Goal: Task Accomplishment & Management: Manage account settings

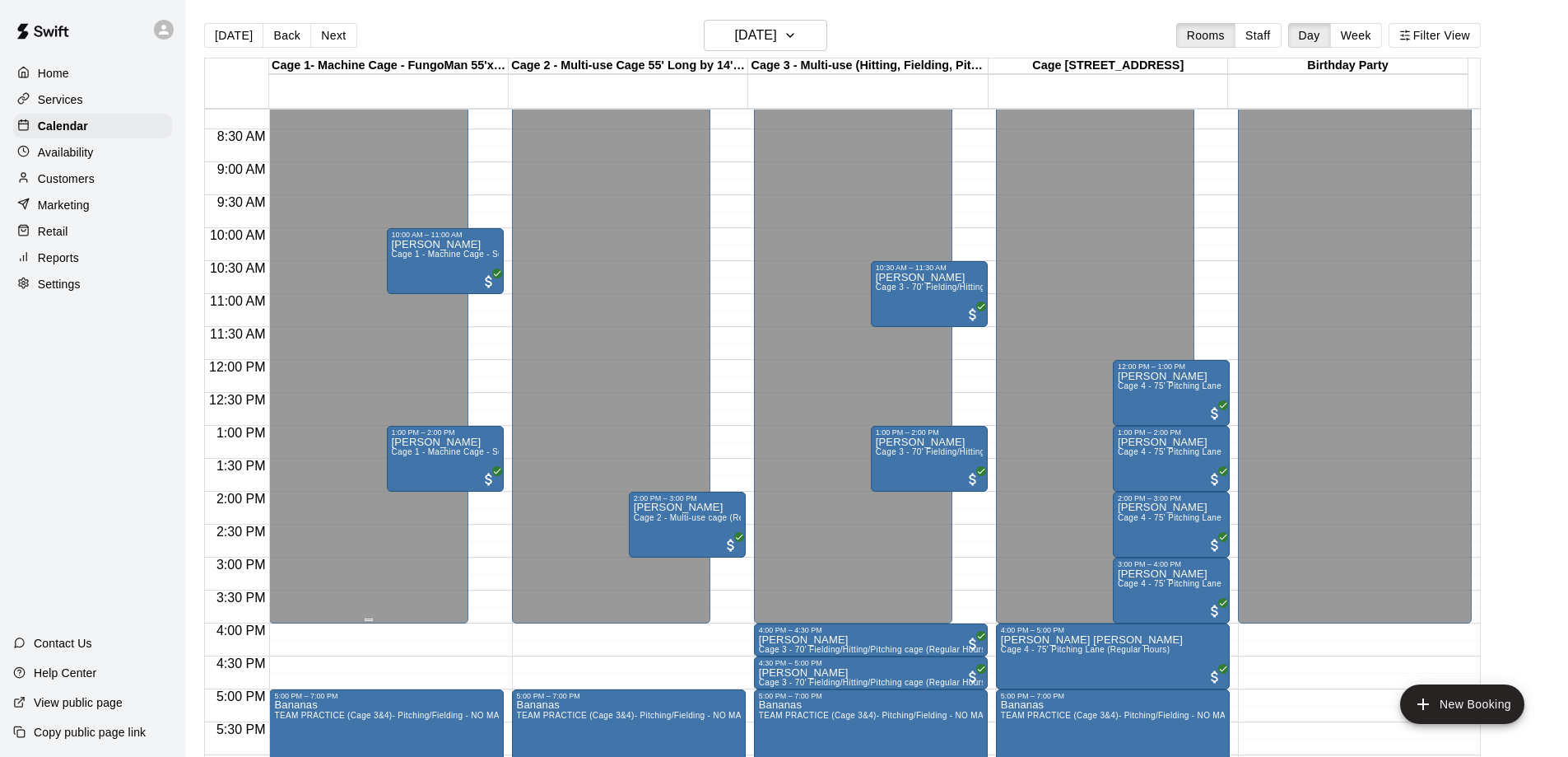
scroll to position [536, 0]
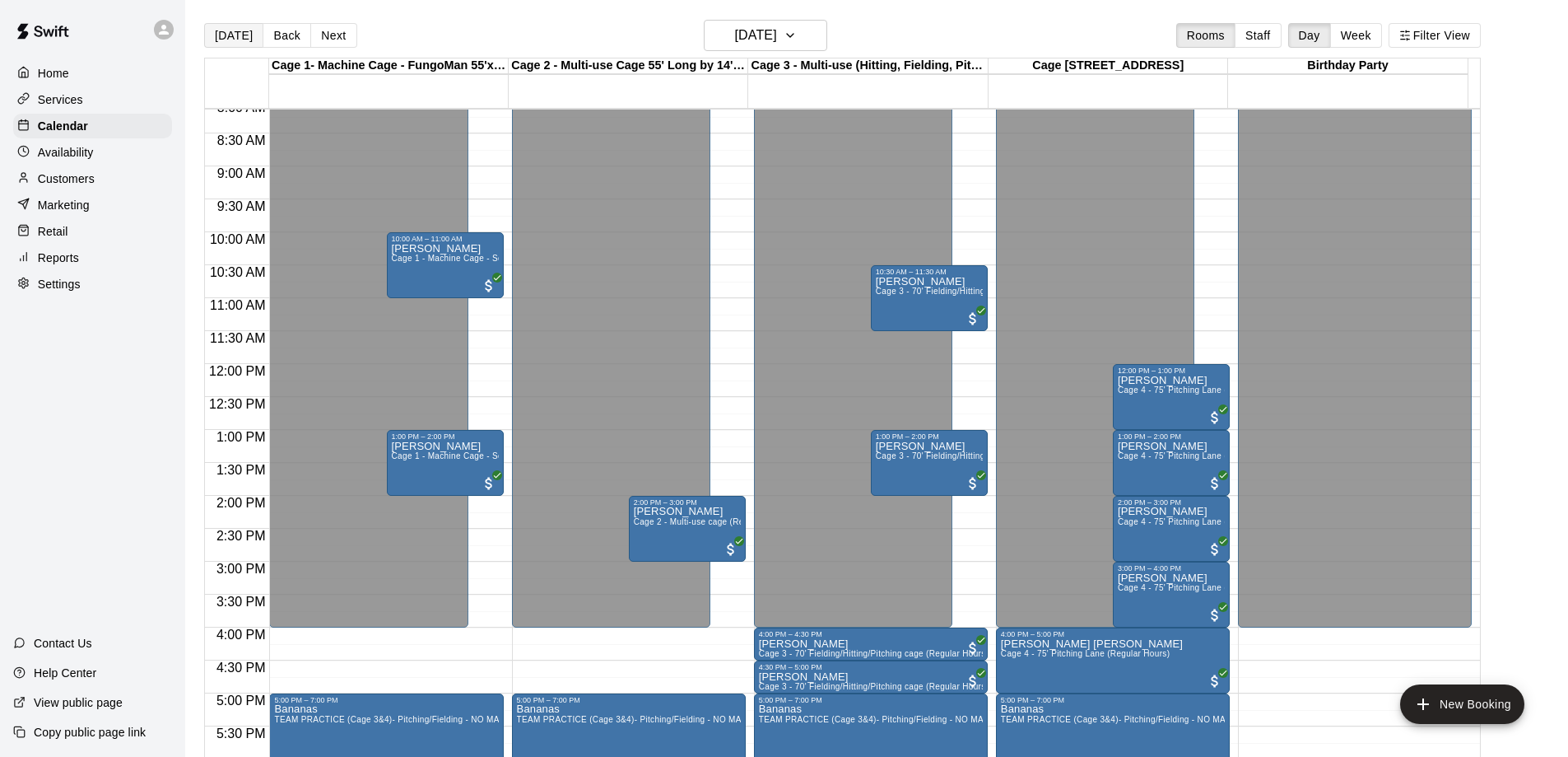
click at [231, 37] on button "[DATE]" at bounding box center [234, 36] width 59 height 25
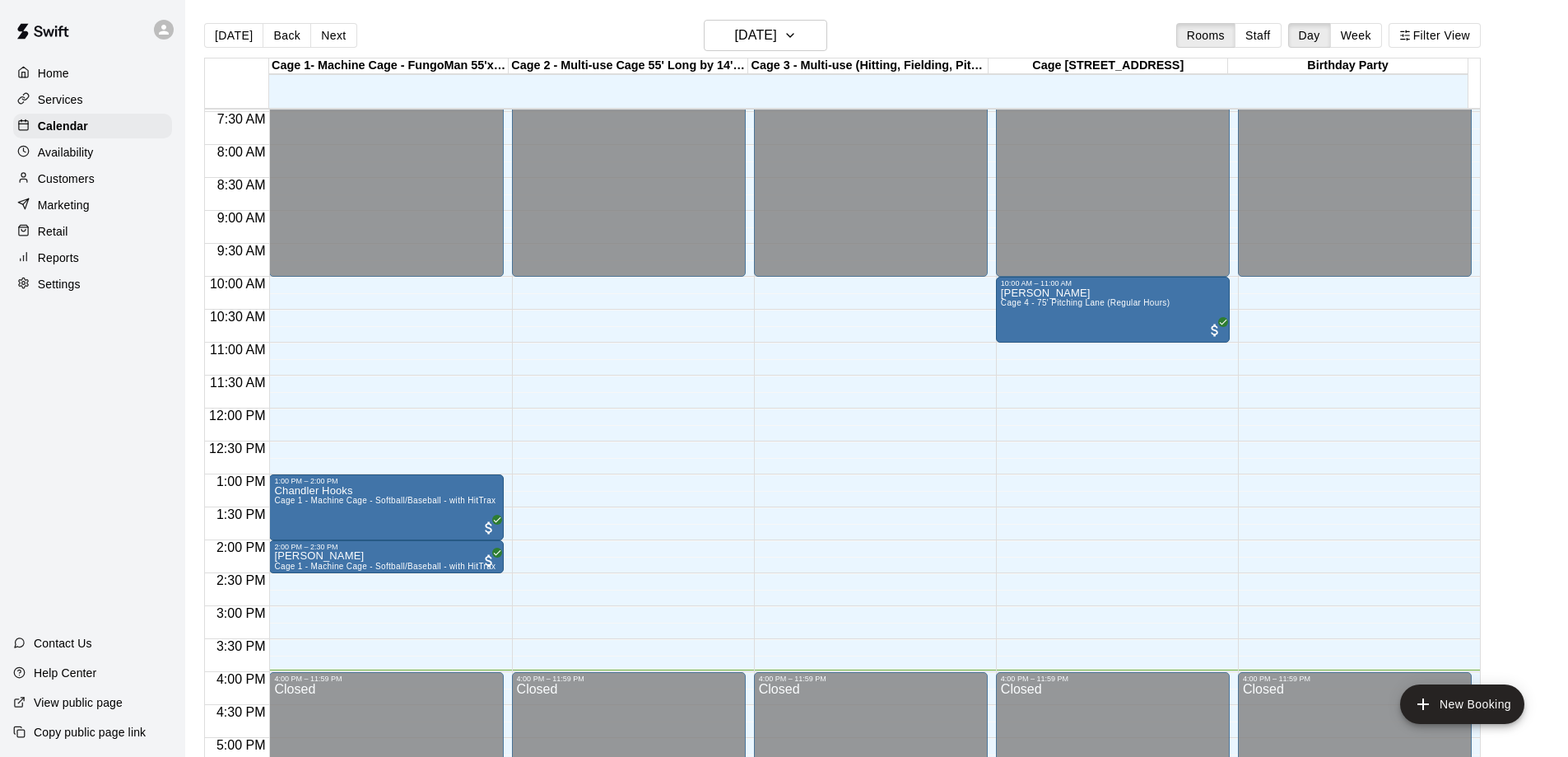
scroll to position [454, 0]
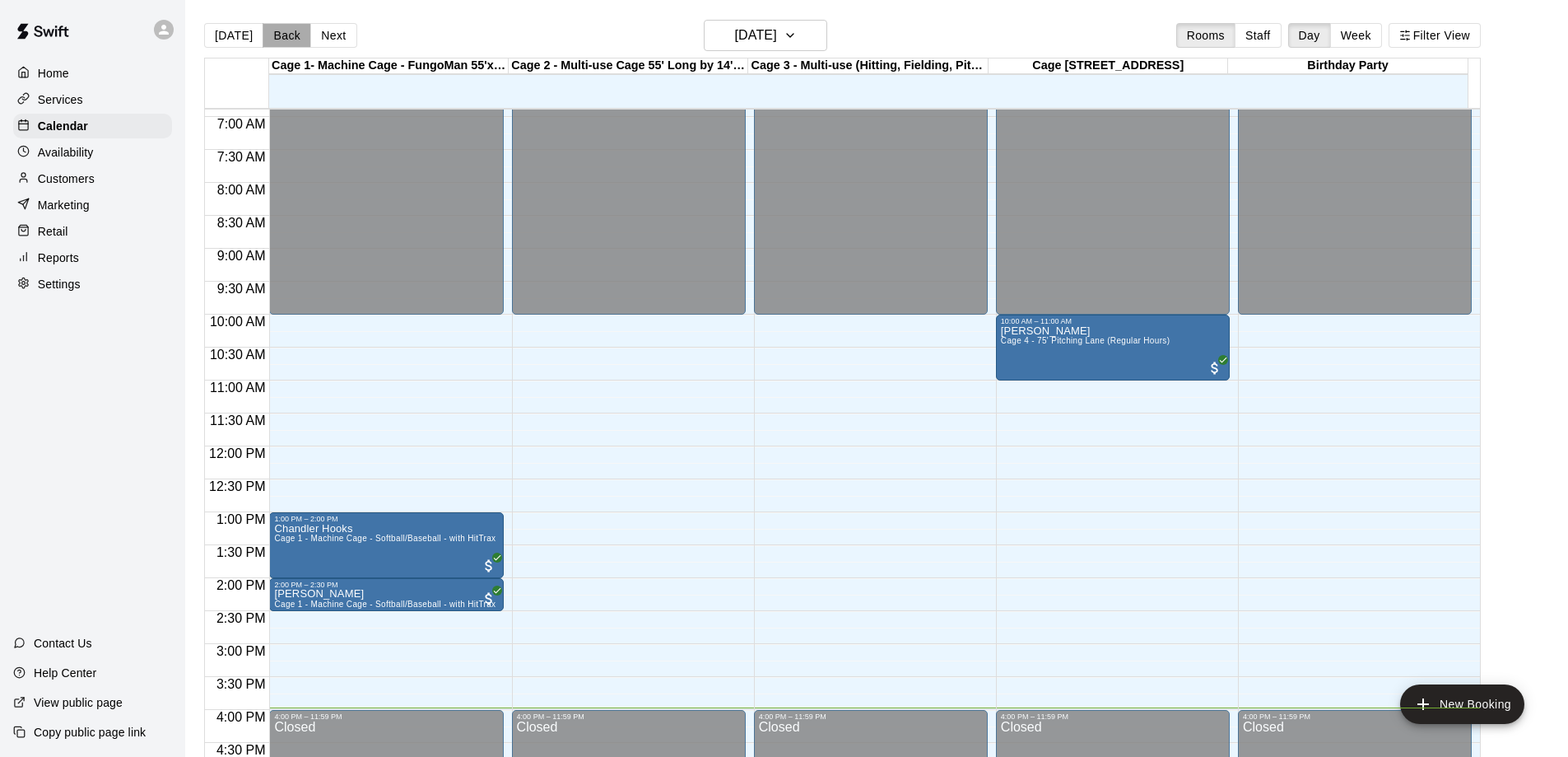
click at [280, 33] on button "Back" at bounding box center [287, 36] width 49 height 25
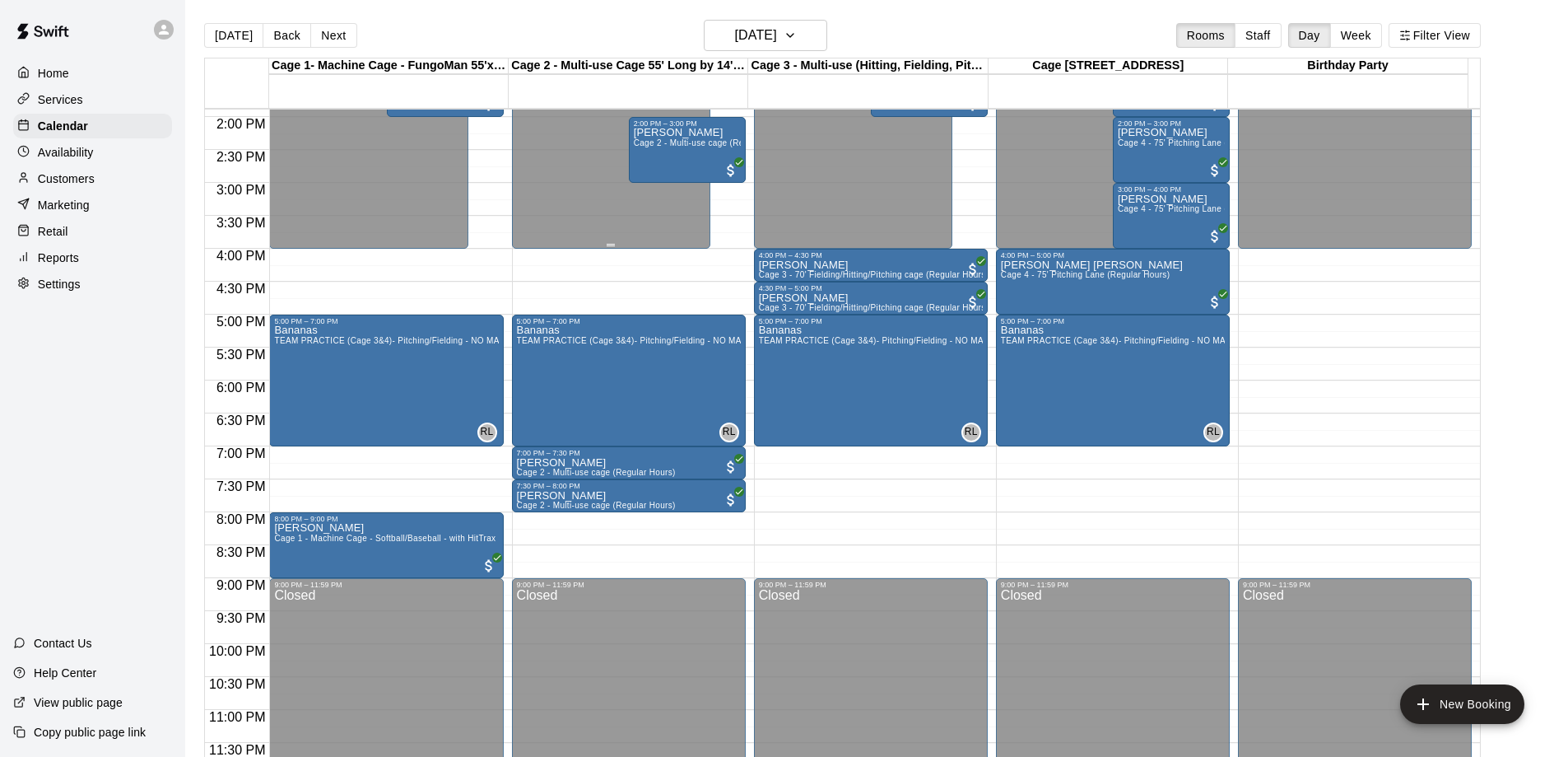
scroll to position [505, 0]
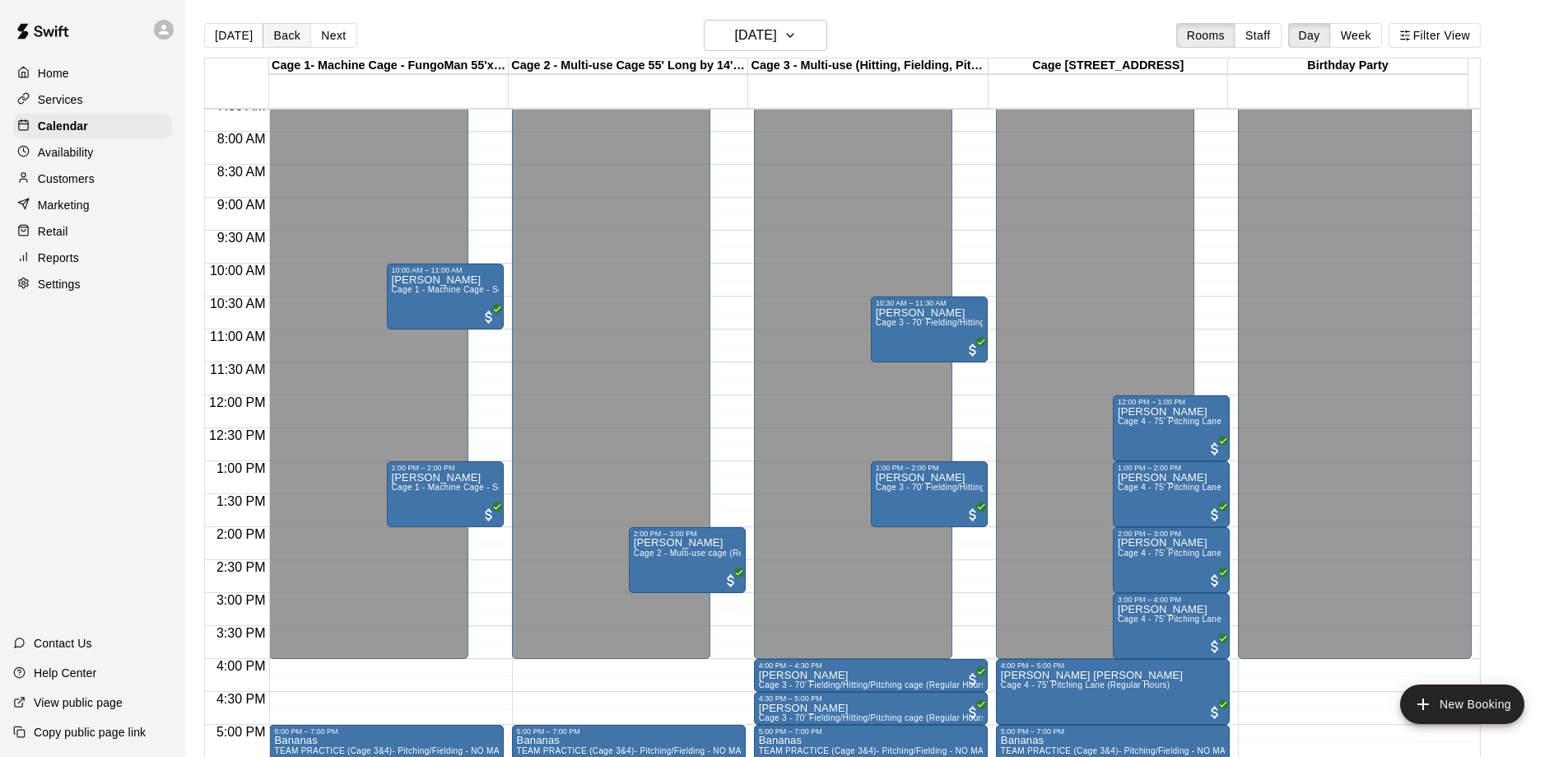
click at [279, 35] on button "Back" at bounding box center [287, 36] width 49 height 25
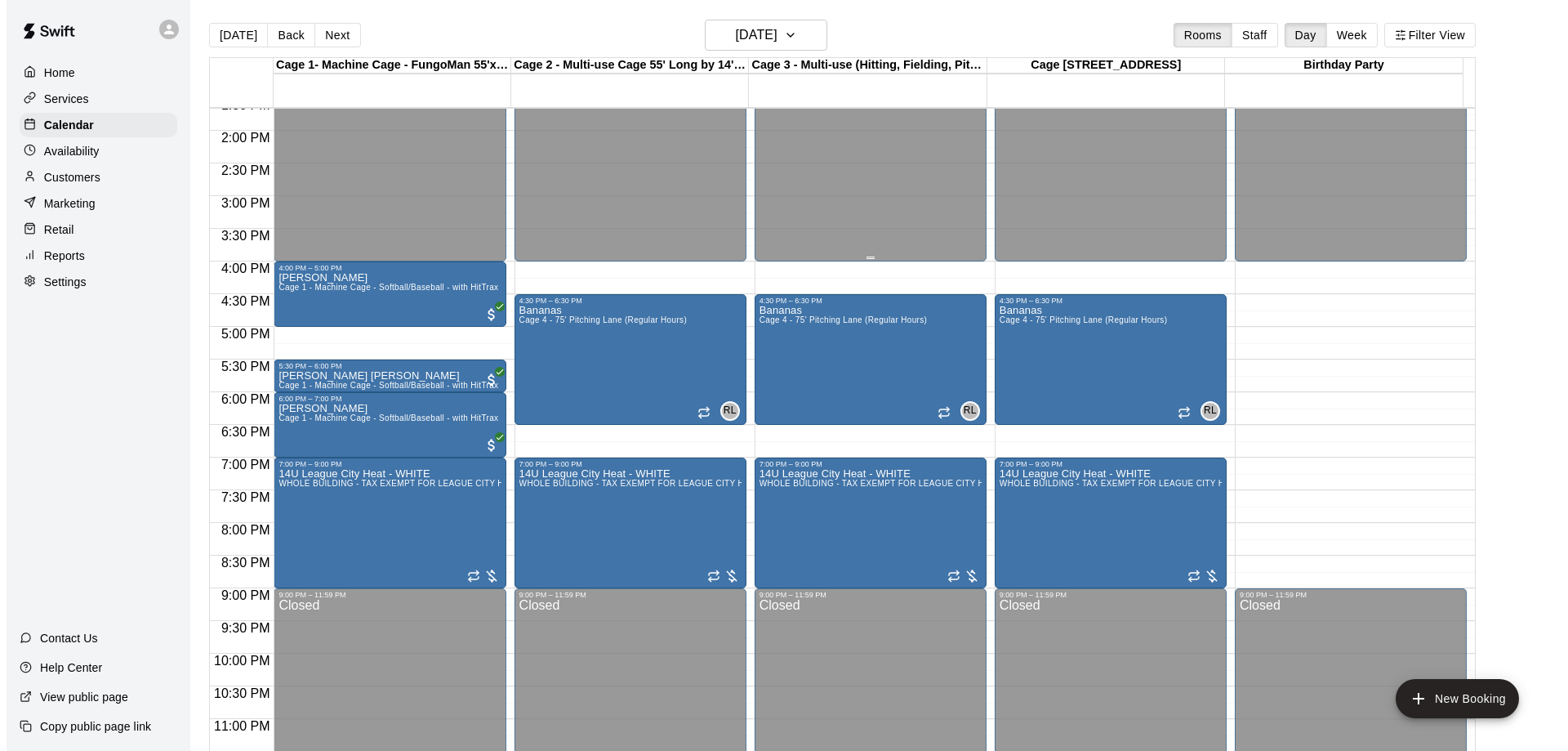
scroll to position [910, 0]
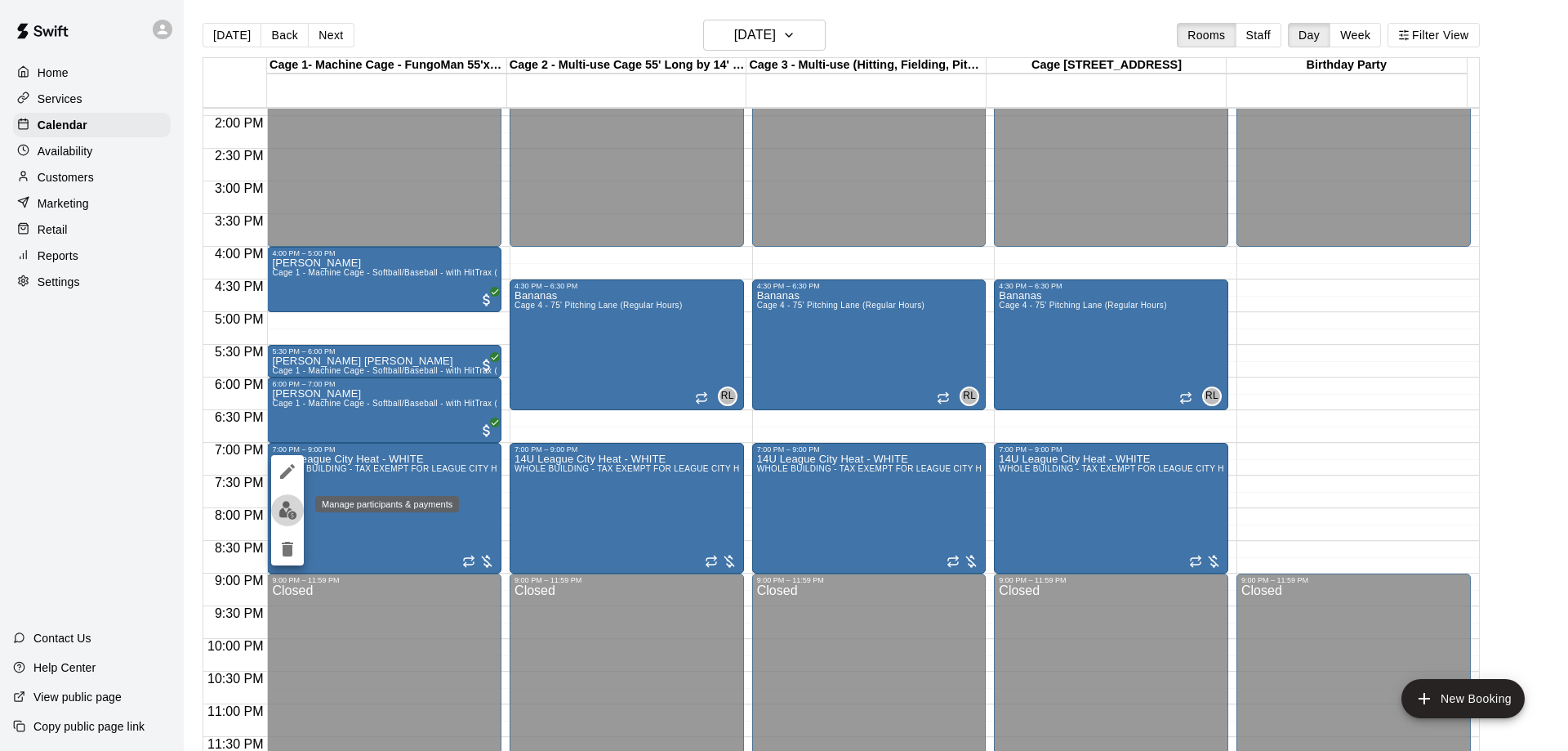
click at [280, 513] on img "edit" at bounding box center [287, 510] width 19 height 19
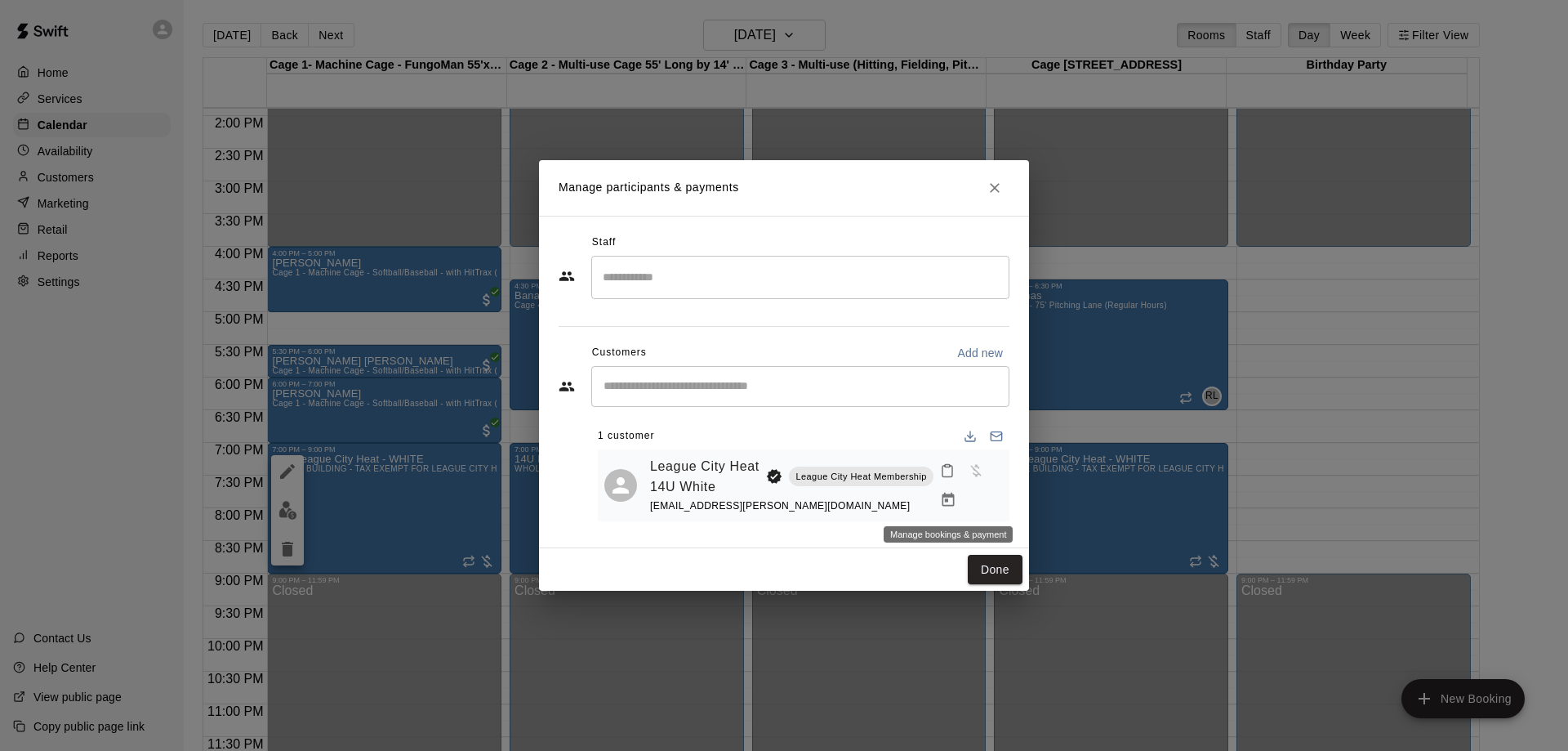
click at [941, 499] on icon "Manage bookings & payment" at bounding box center [948, 500] width 17 height 17
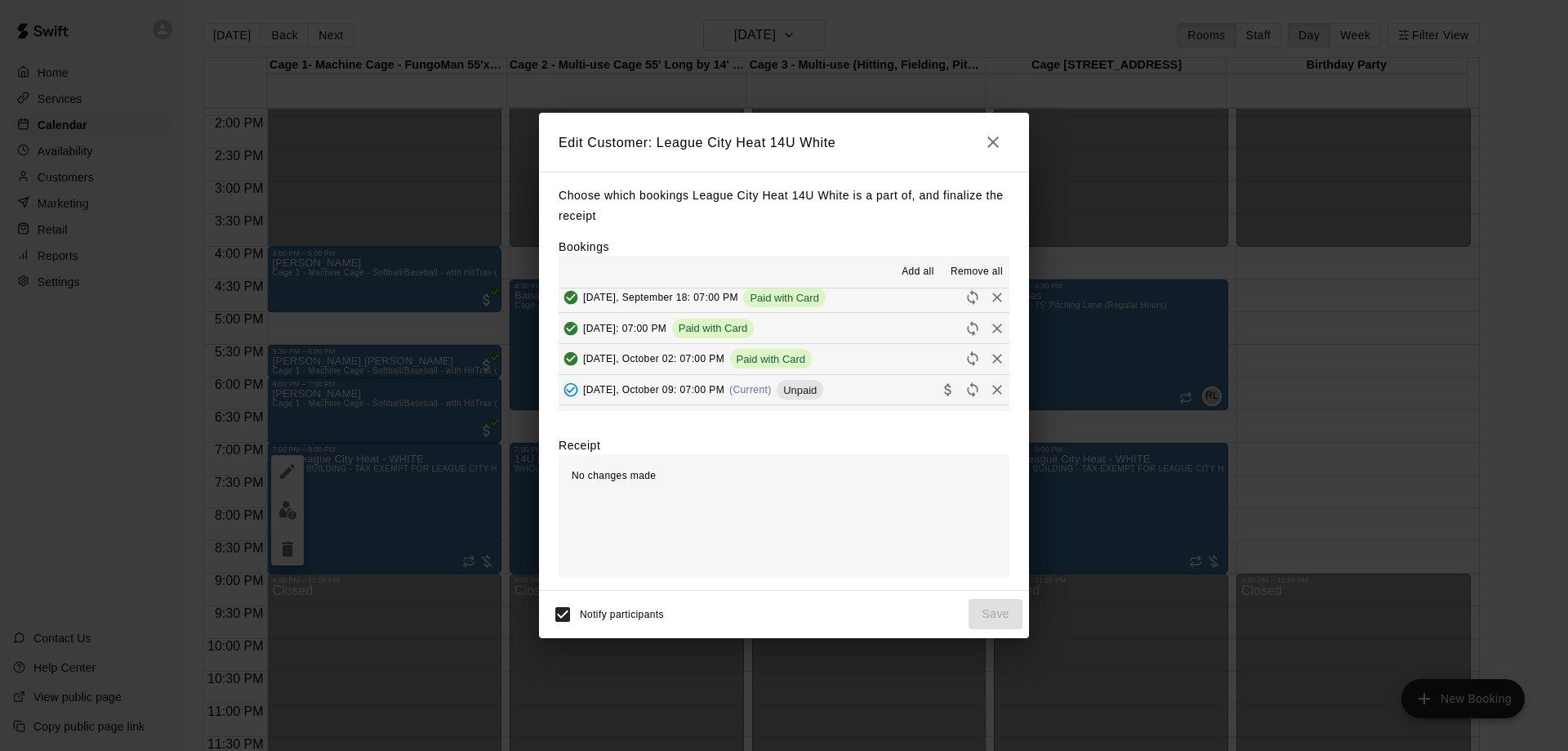
scroll to position [164, 0]
click at [873, 386] on button "[DATE], October 09: 07:00 PM (Current) Unpaid" at bounding box center [784, 386] width 451 height 30
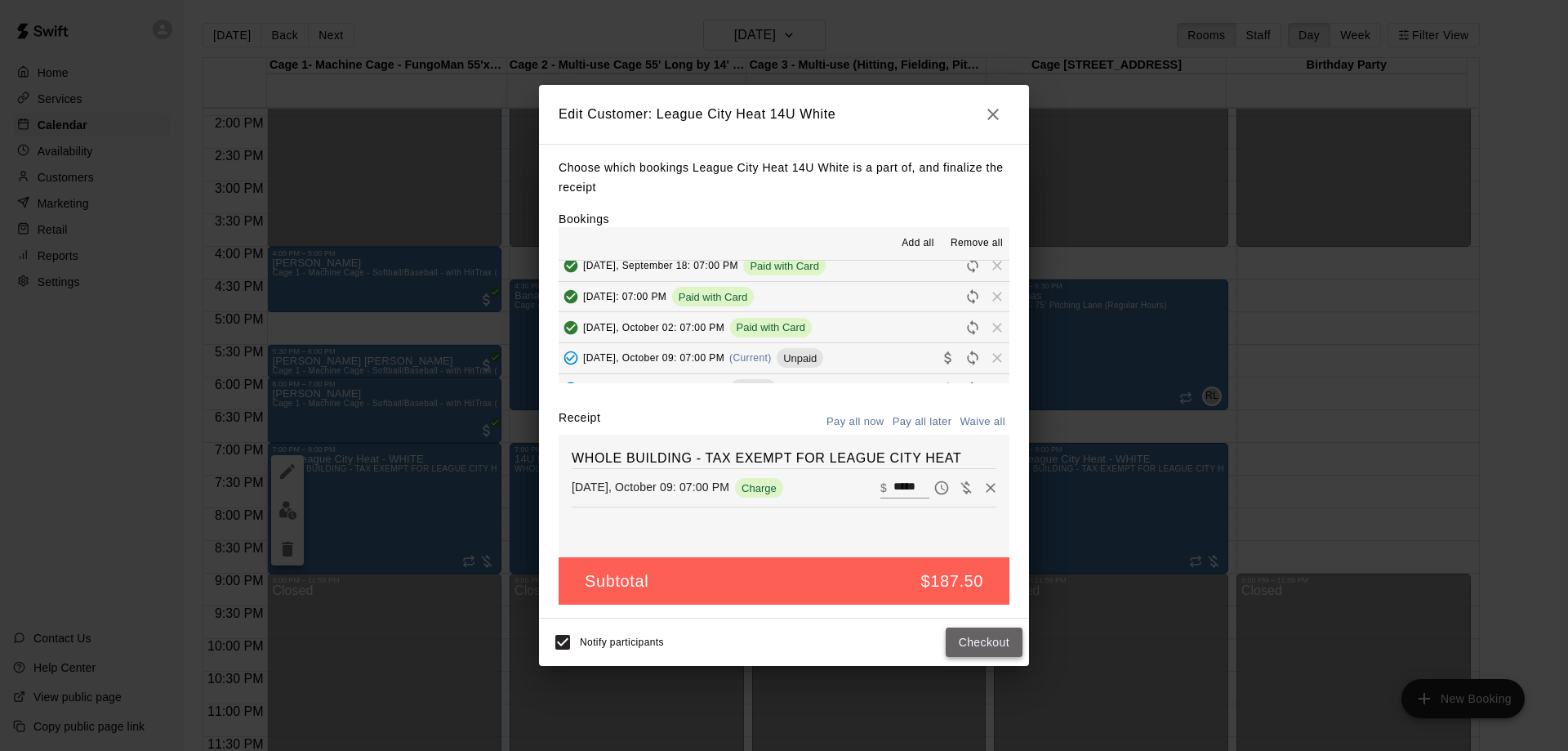
click at [984, 645] on button "Checkout" at bounding box center [984, 642] width 76 height 30
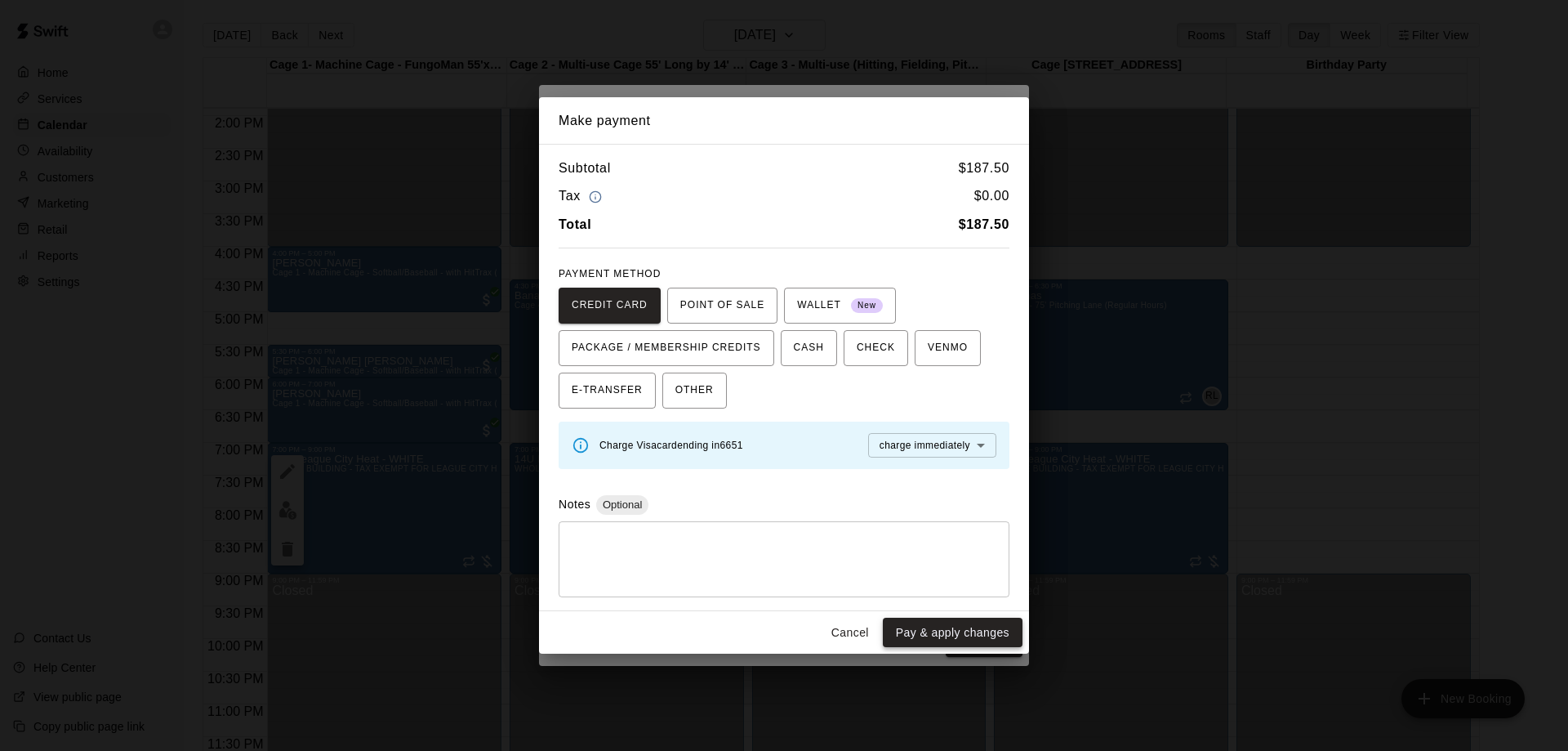
click at [922, 629] on button "Pay & apply changes" at bounding box center [953, 632] width 140 height 30
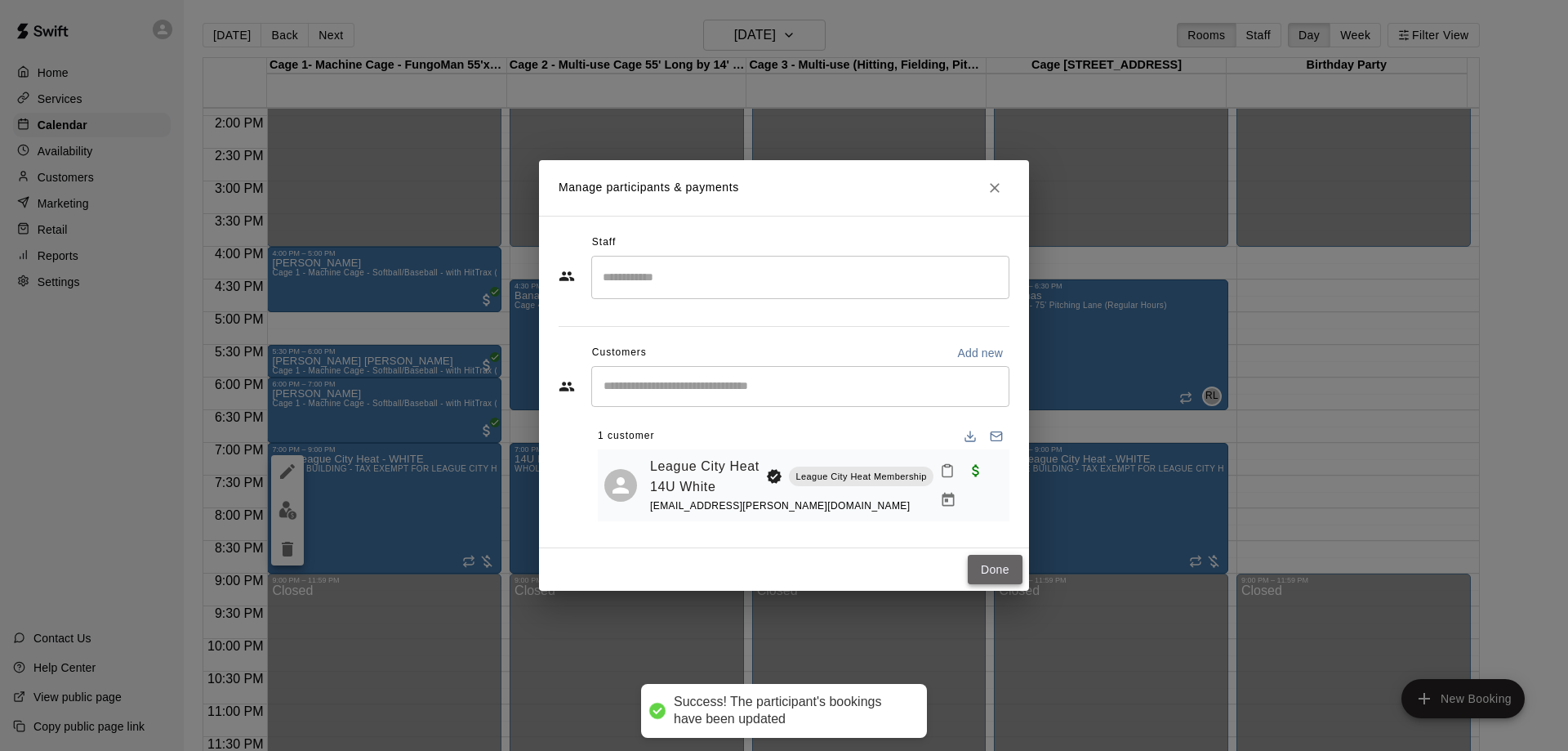
click at [1008, 569] on button "Done" at bounding box center [995, 570] width 55 height 30
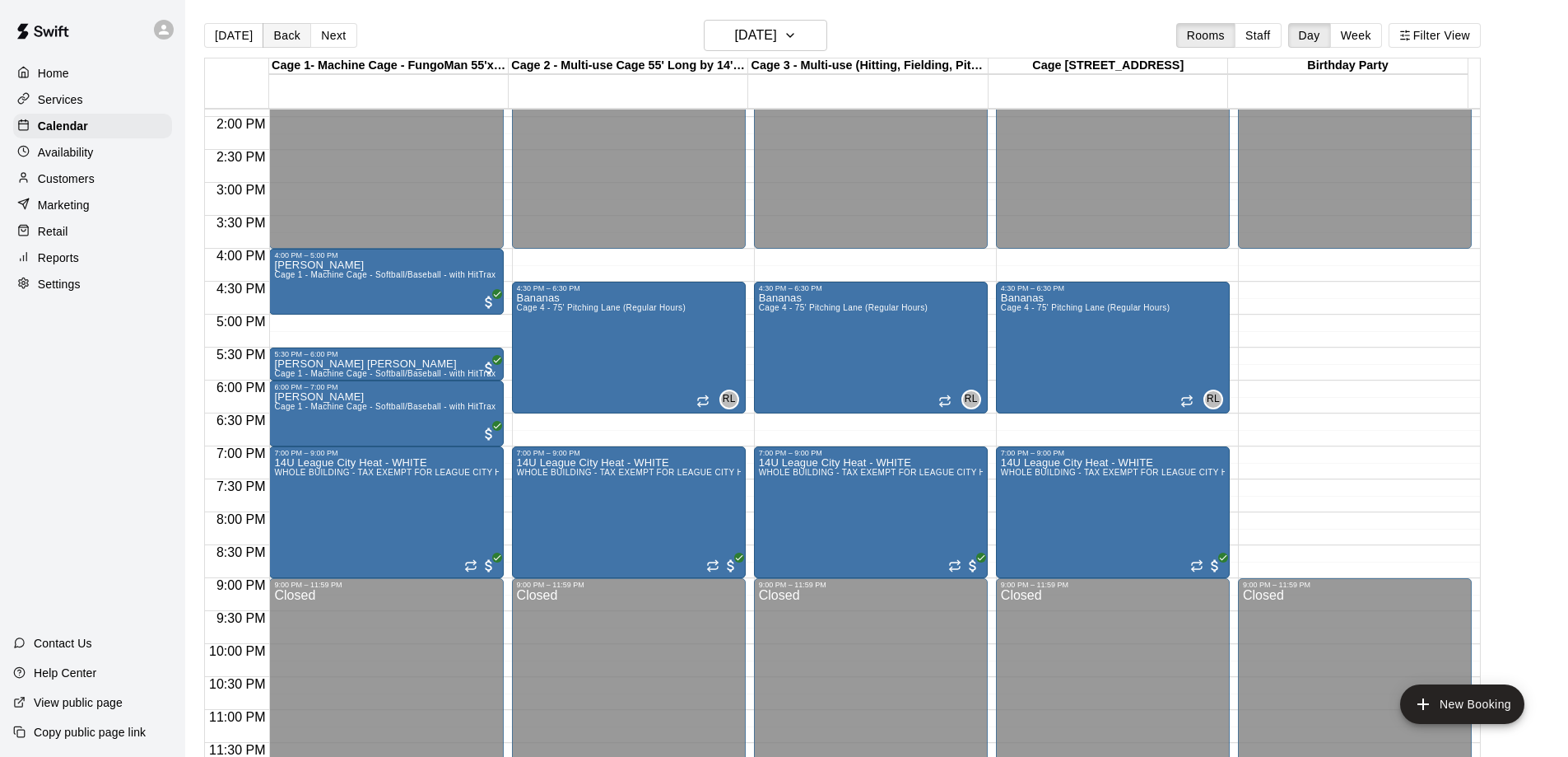
click at [285, 39] on button "Back" at bounding box center [287, 36] width 49 height 25
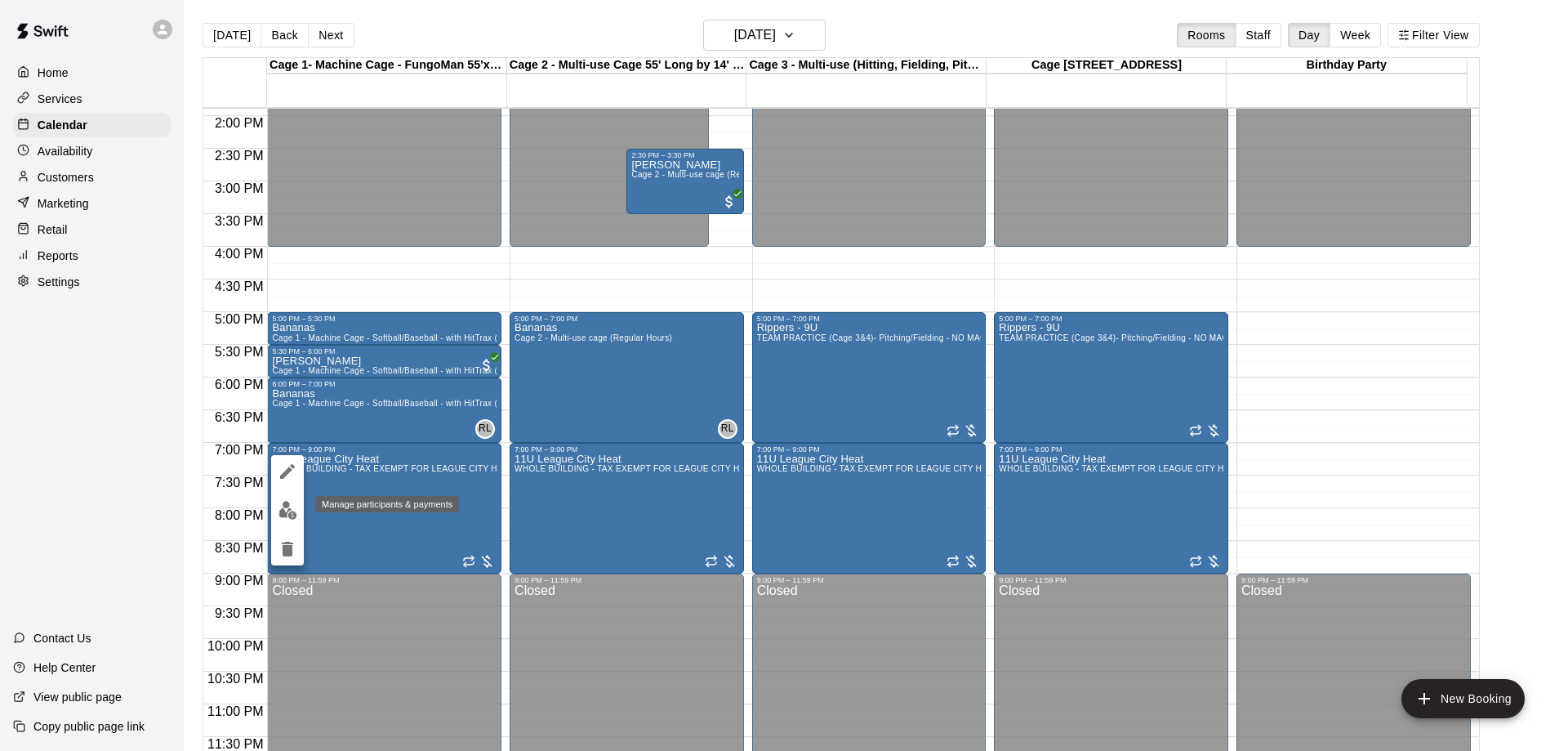
click at [286, 513] on img "edit" at bounding box center [287, 510] width 19 height 19
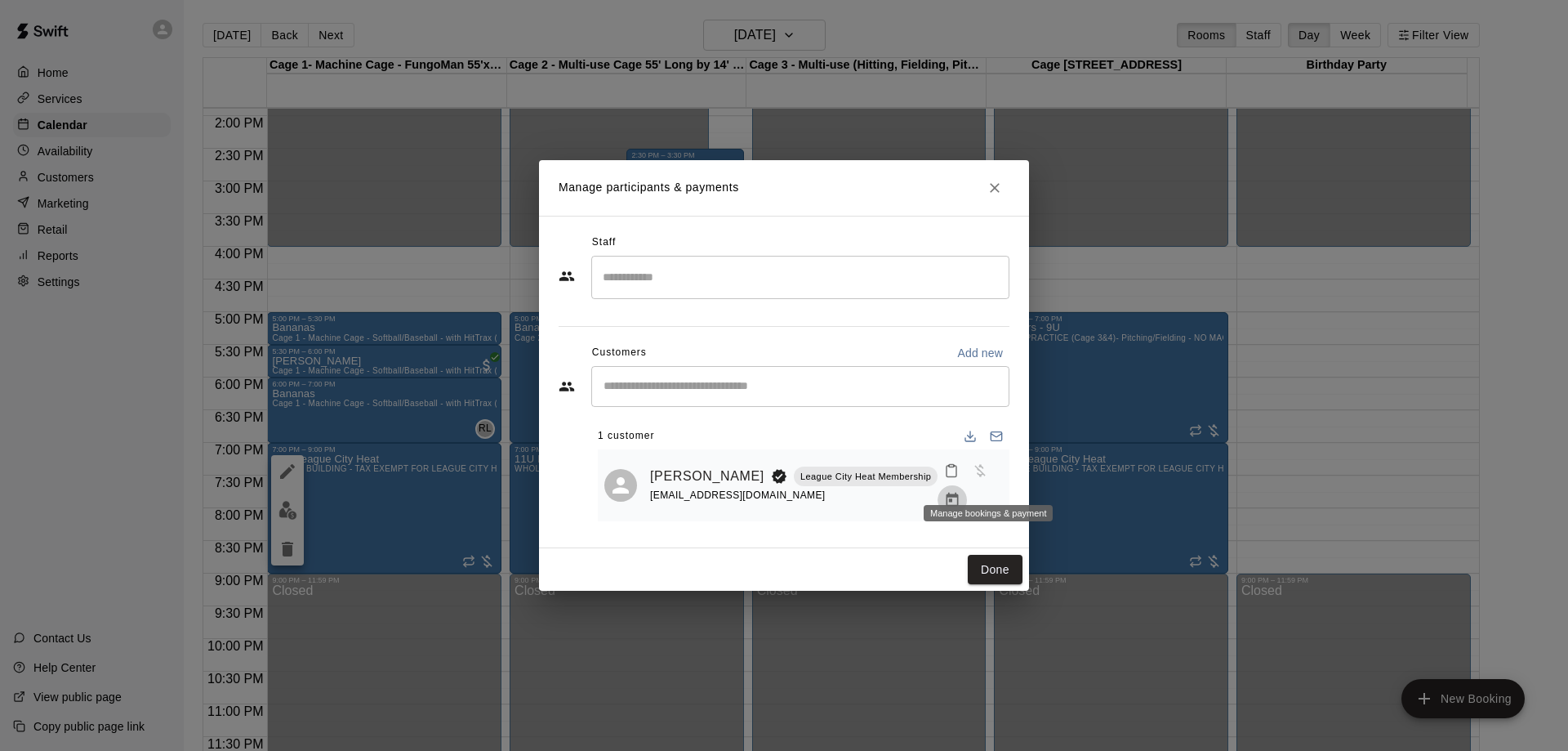
click at [960, 492] on icon "Manage bookings & payment" at bounding box center [953, 500] width 17 height 17
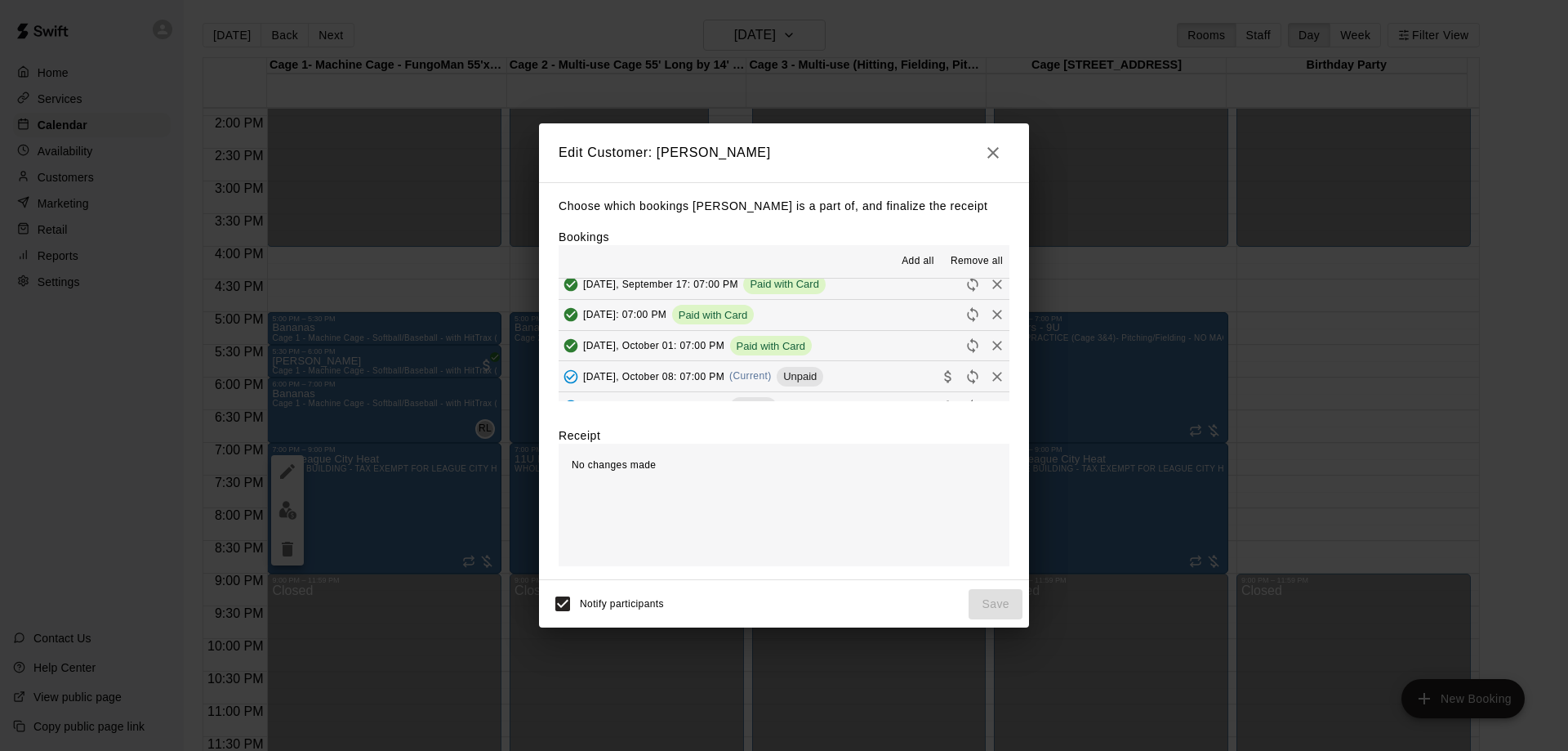
click at [724, 381] on span "[DATE], October 08: 07:00 PM" at bounding box center [654, 376] width 141 height 12
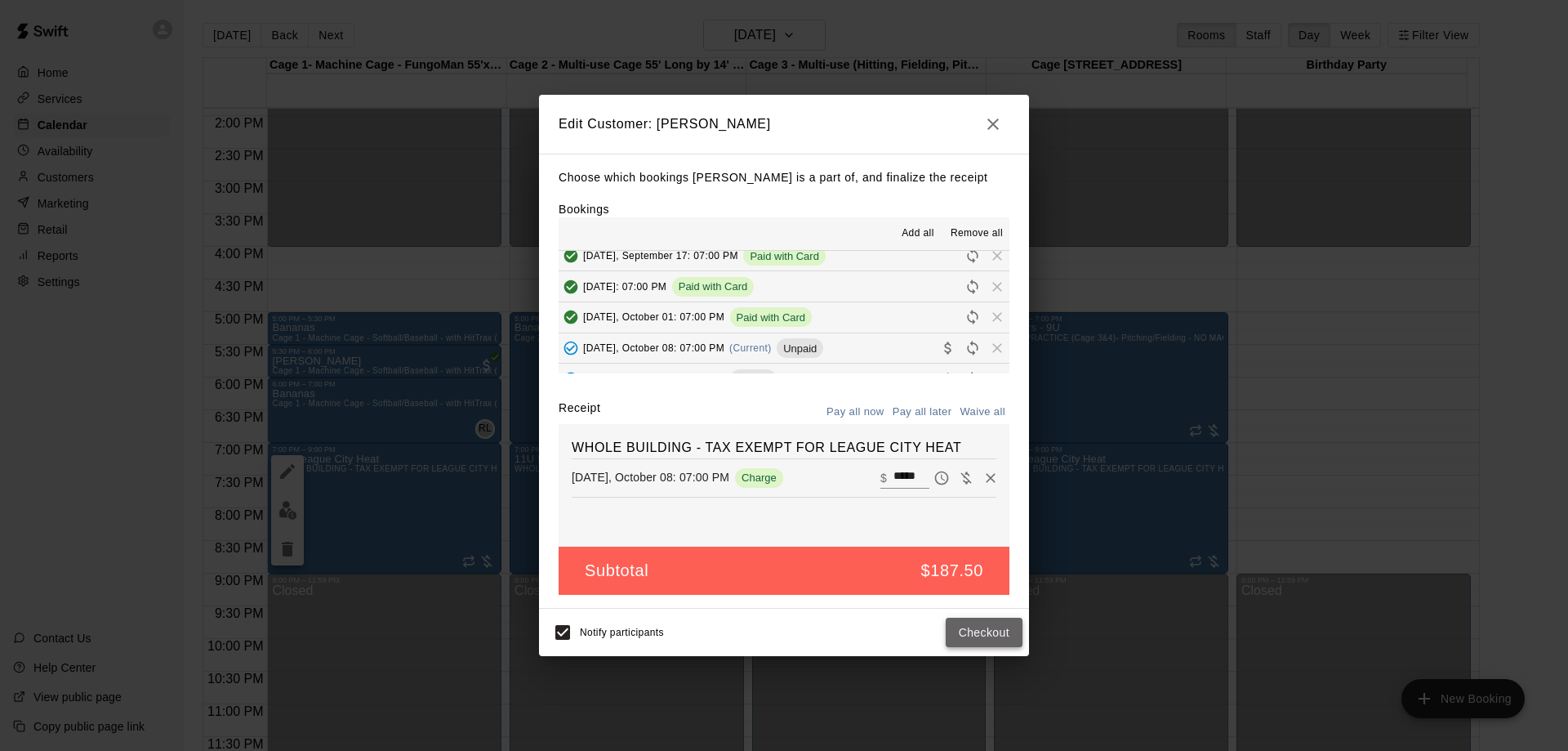
click at [990, 627] on button "Checkout" at bounding box center [984, 632] width 76 height 30
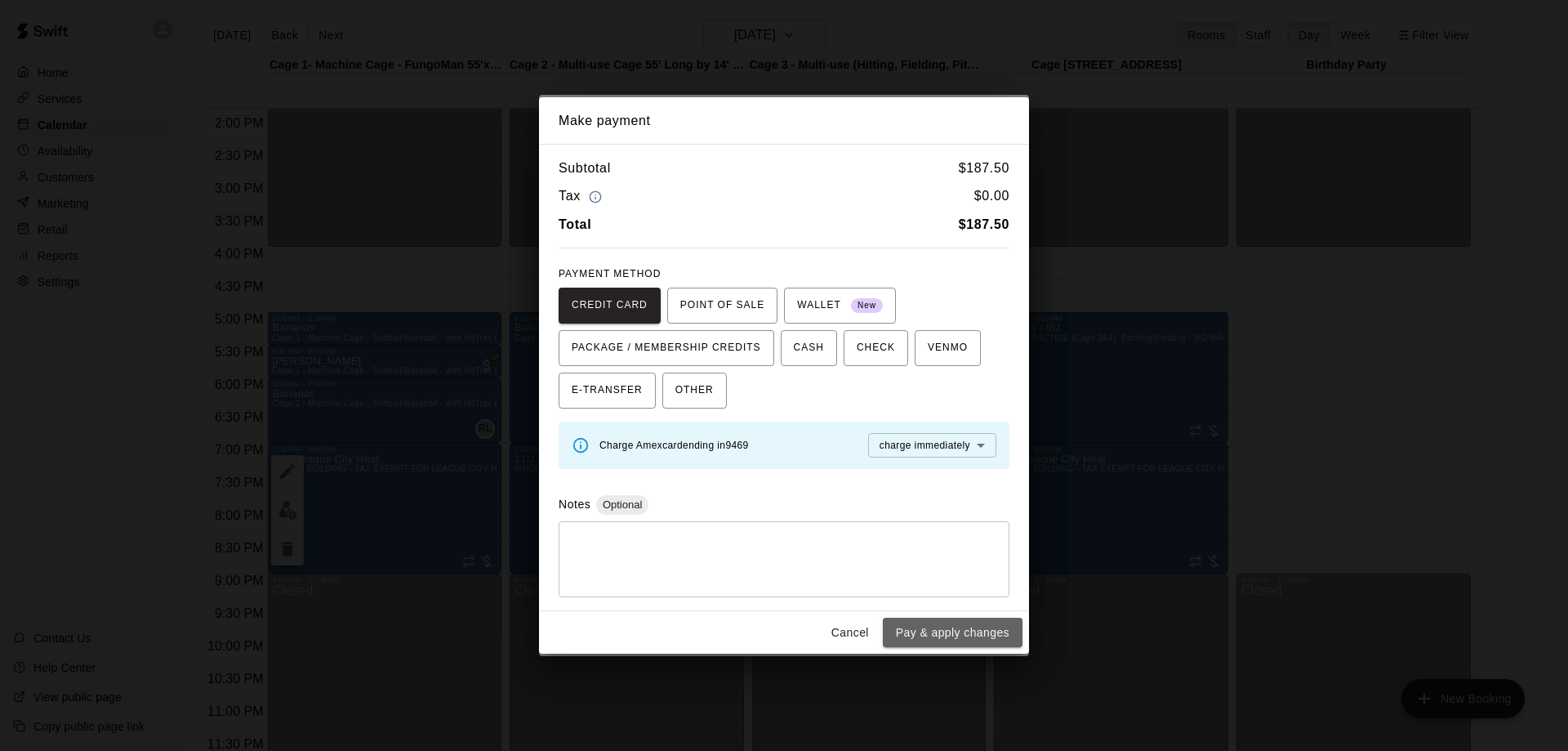
click at [932, 639] on button "Pay & apply changes" at bounding box center [953, 632] width 140 height 30
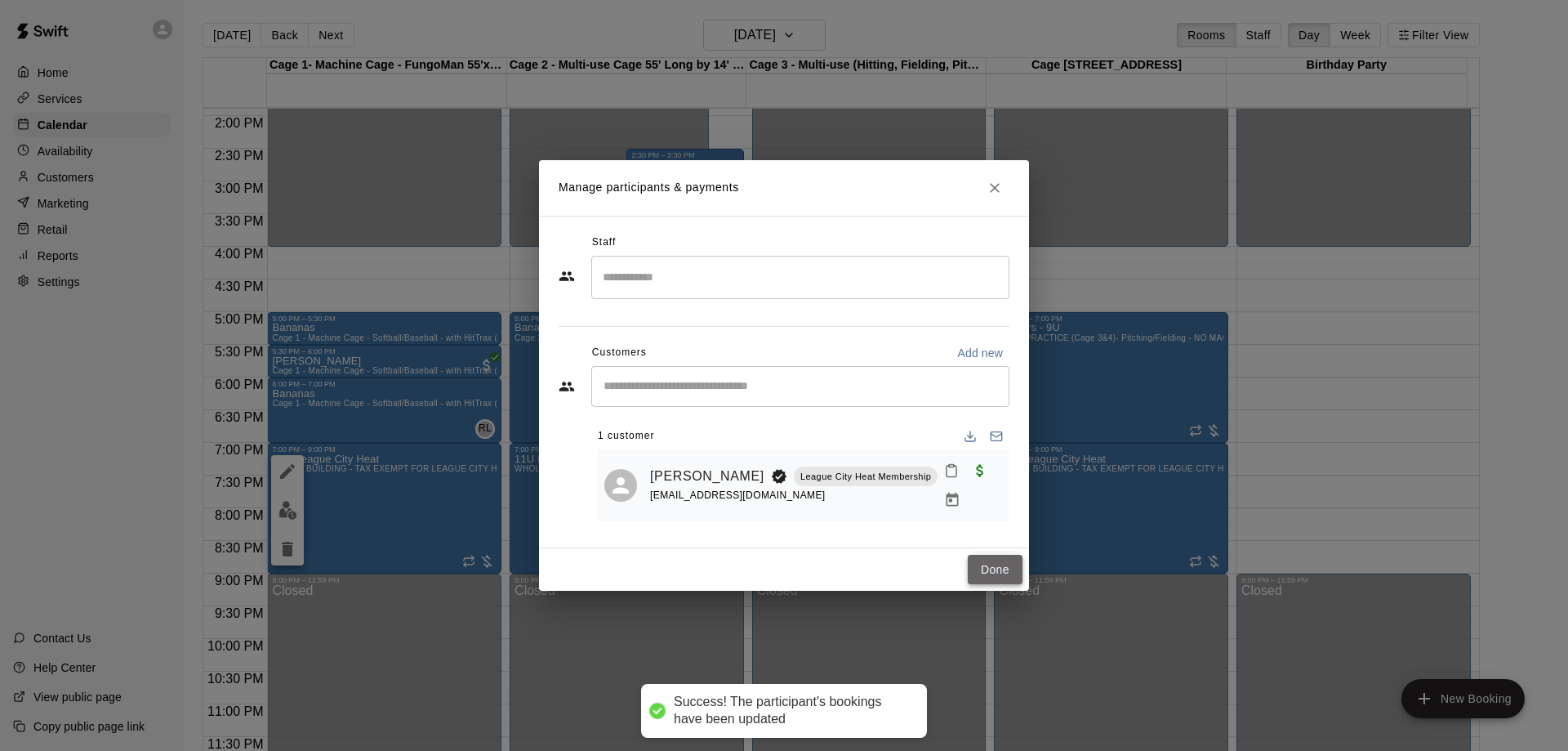
click at [978, 565] on button "Done" at bounding box center [995, 570] width 55 height 30
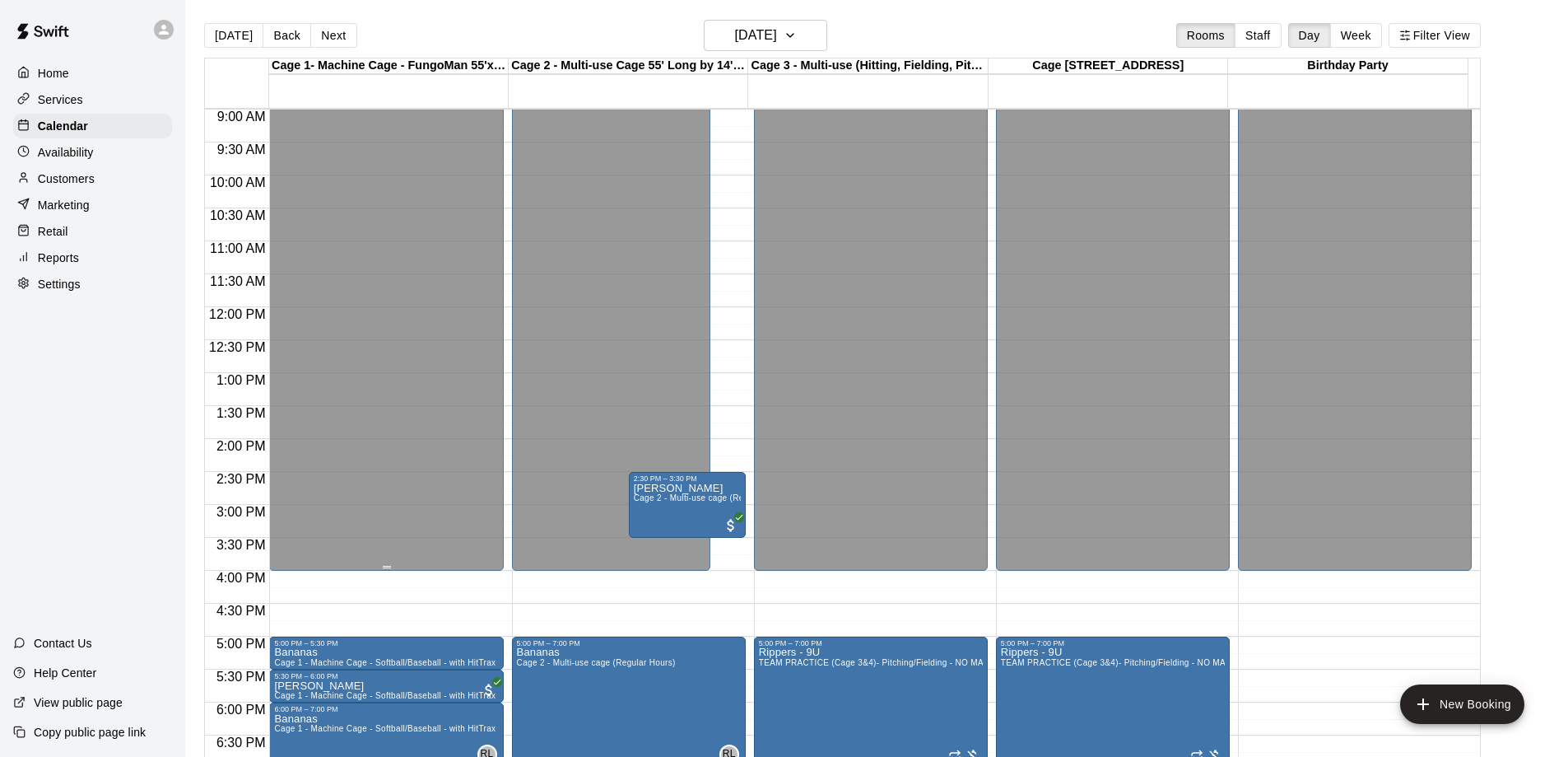
scroll to position [587, 0]
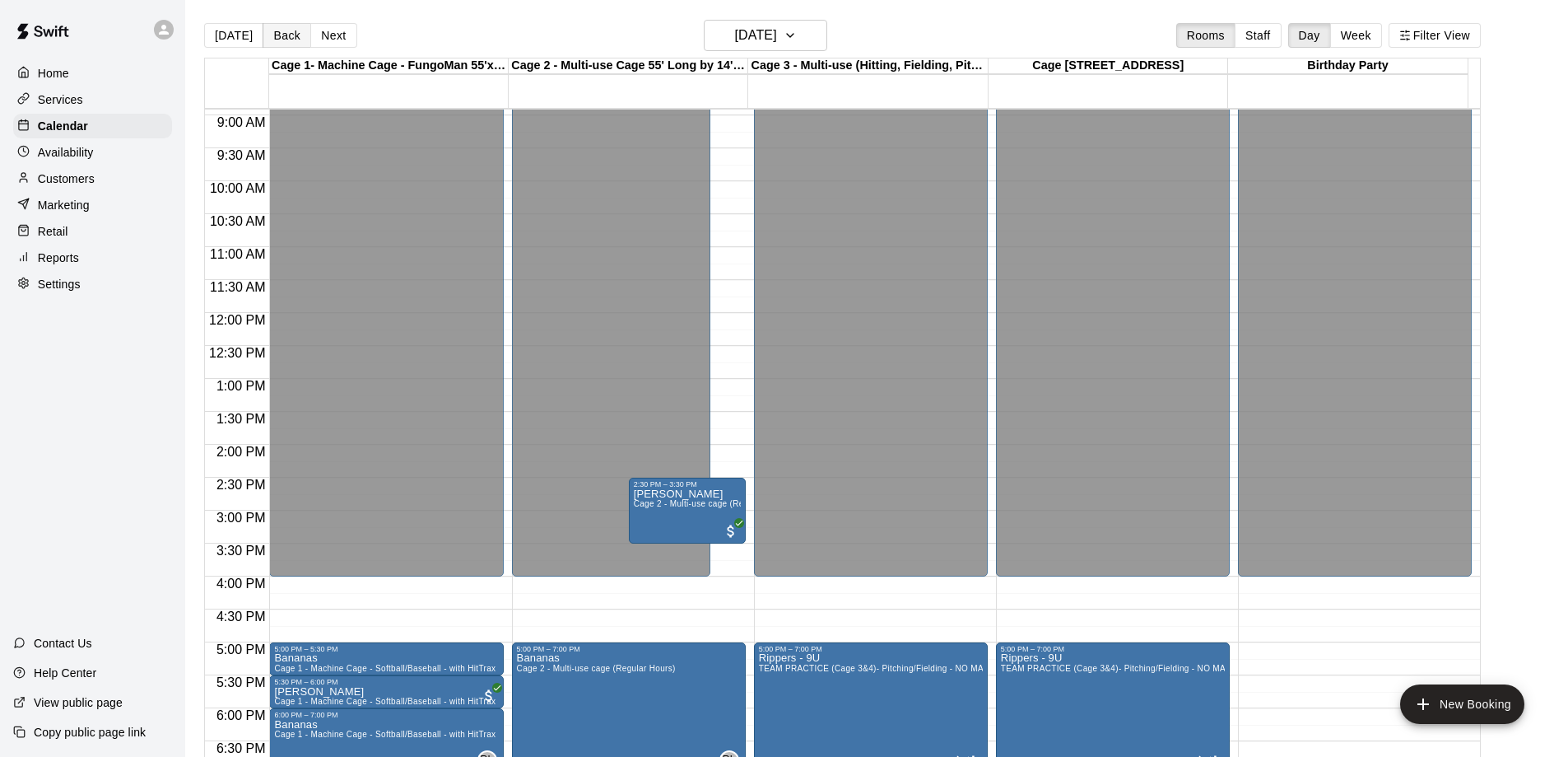
click at [279, 37] on button "Back" at bounding box center [287, 36] width 49 height 25
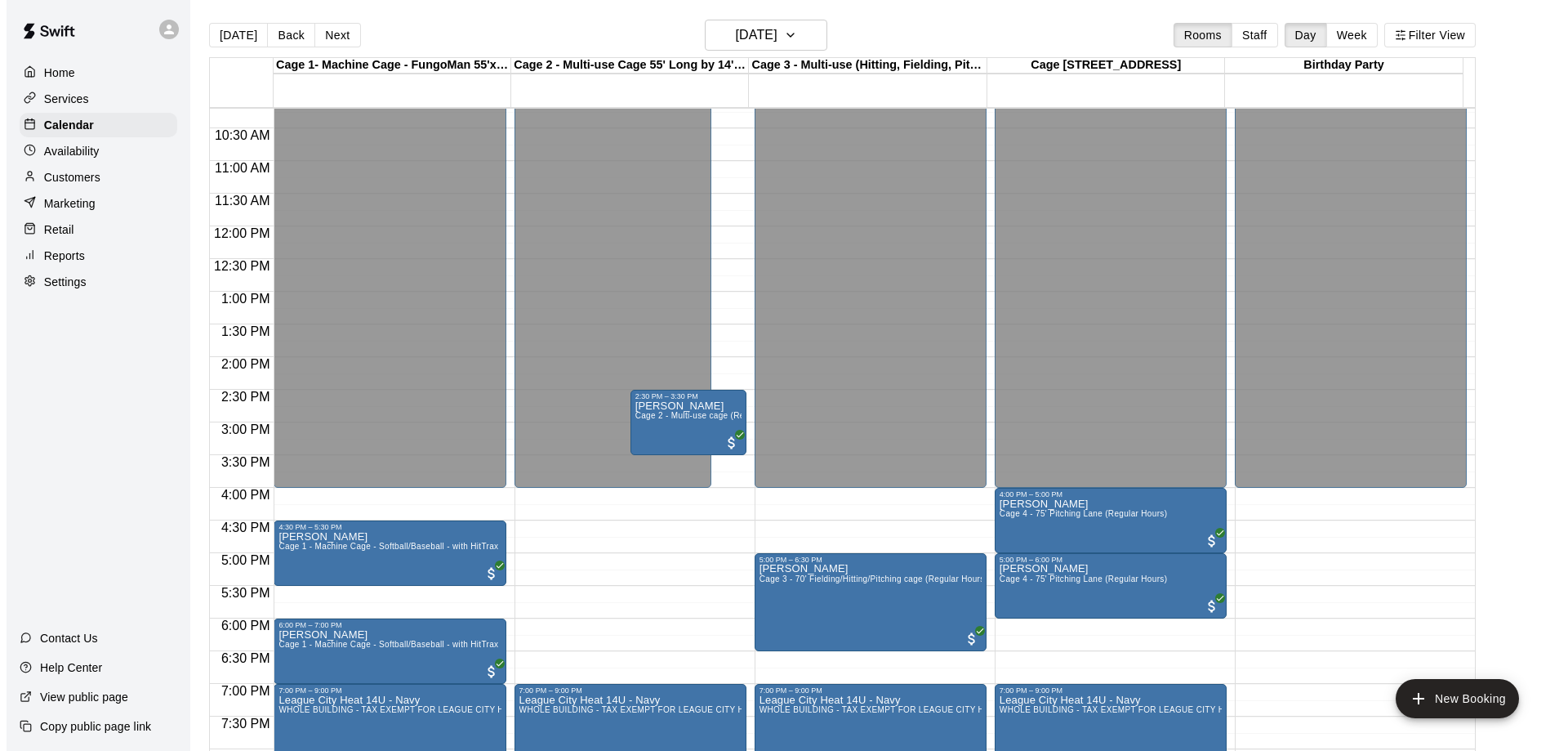
scroll to position [910, 0]
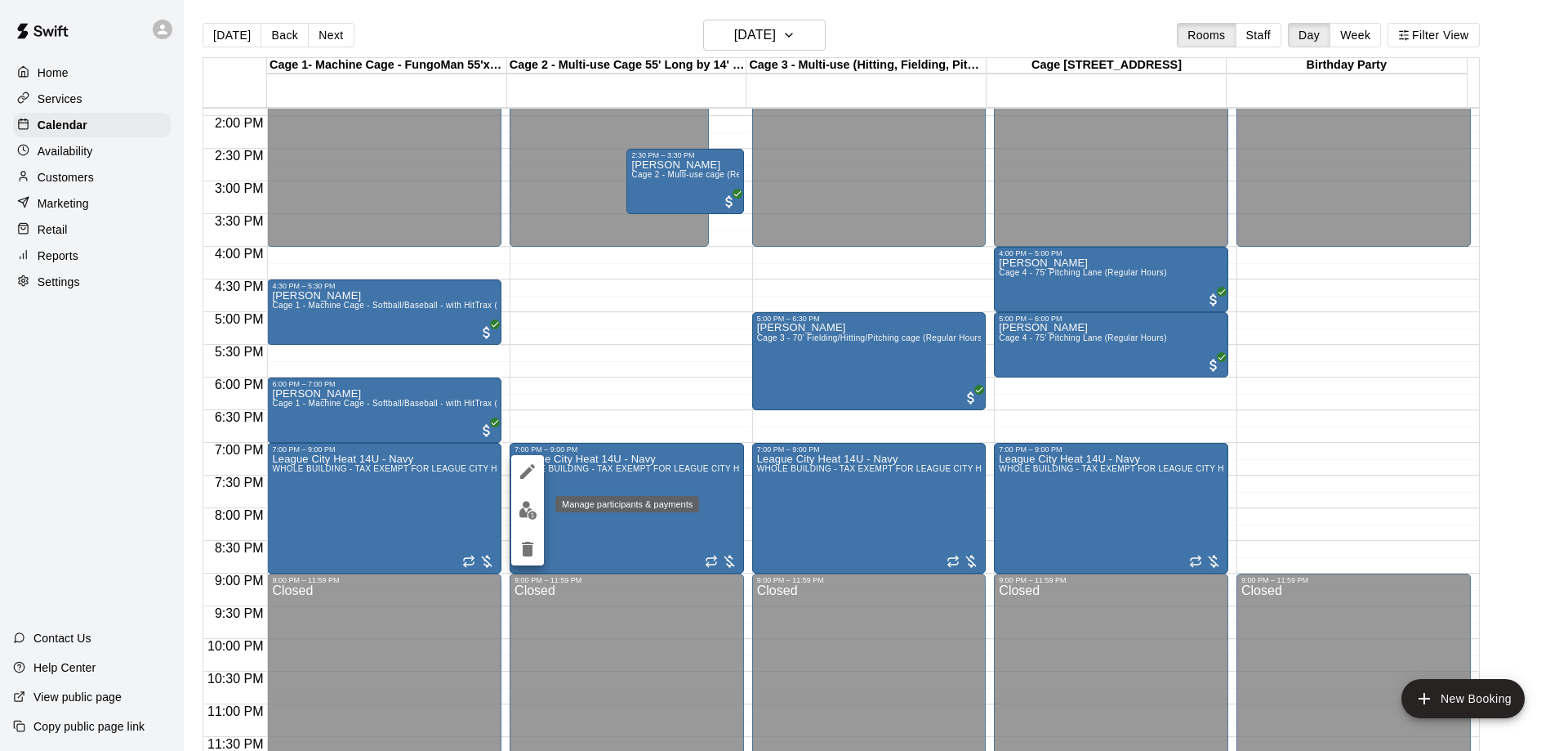
click at [523, 507] on img "edit" at bounding box center [527, 510] width 19 height 19
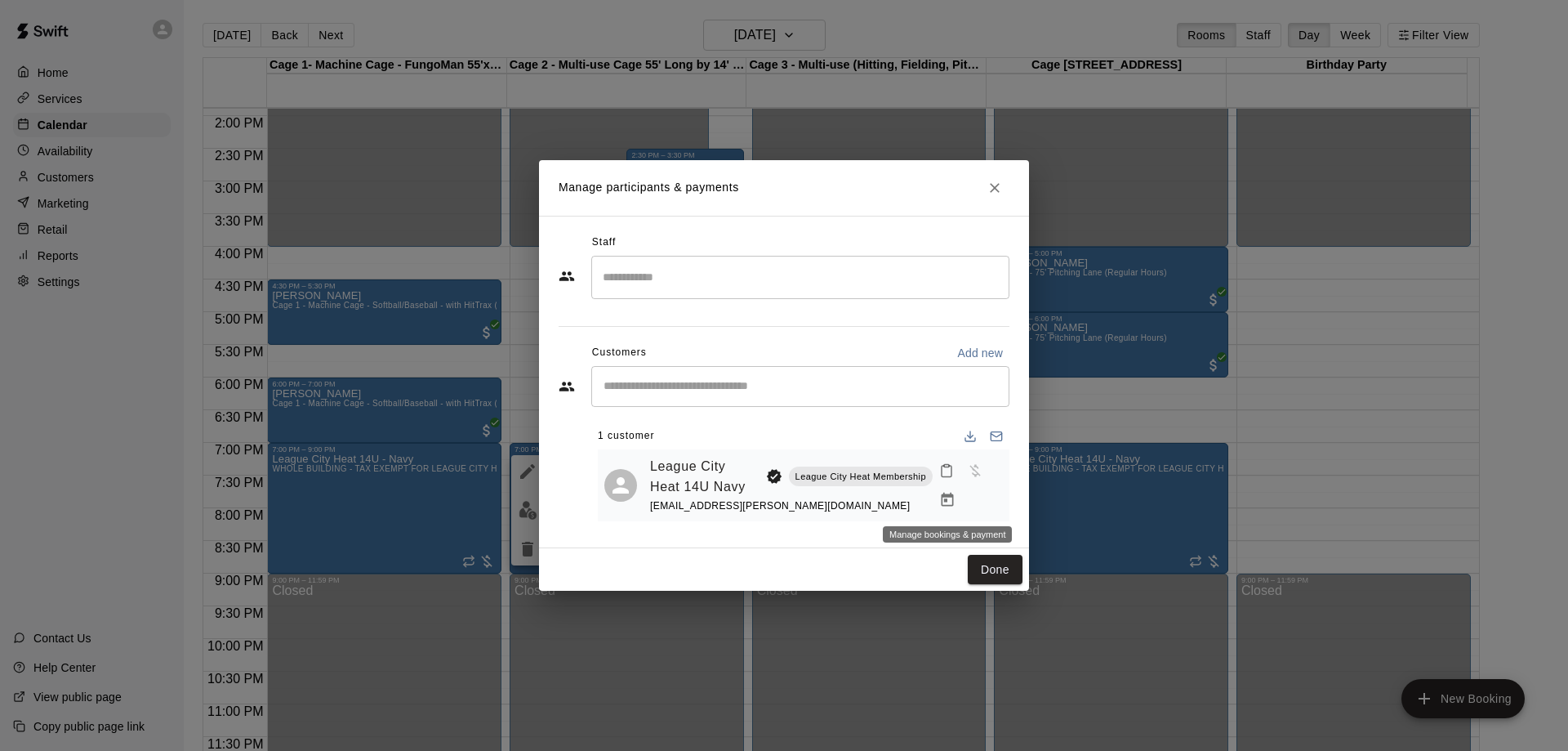
click at [943, 499] on icon "Manage bookings & payment" at bounding box center [948, 500] width 17 height 17
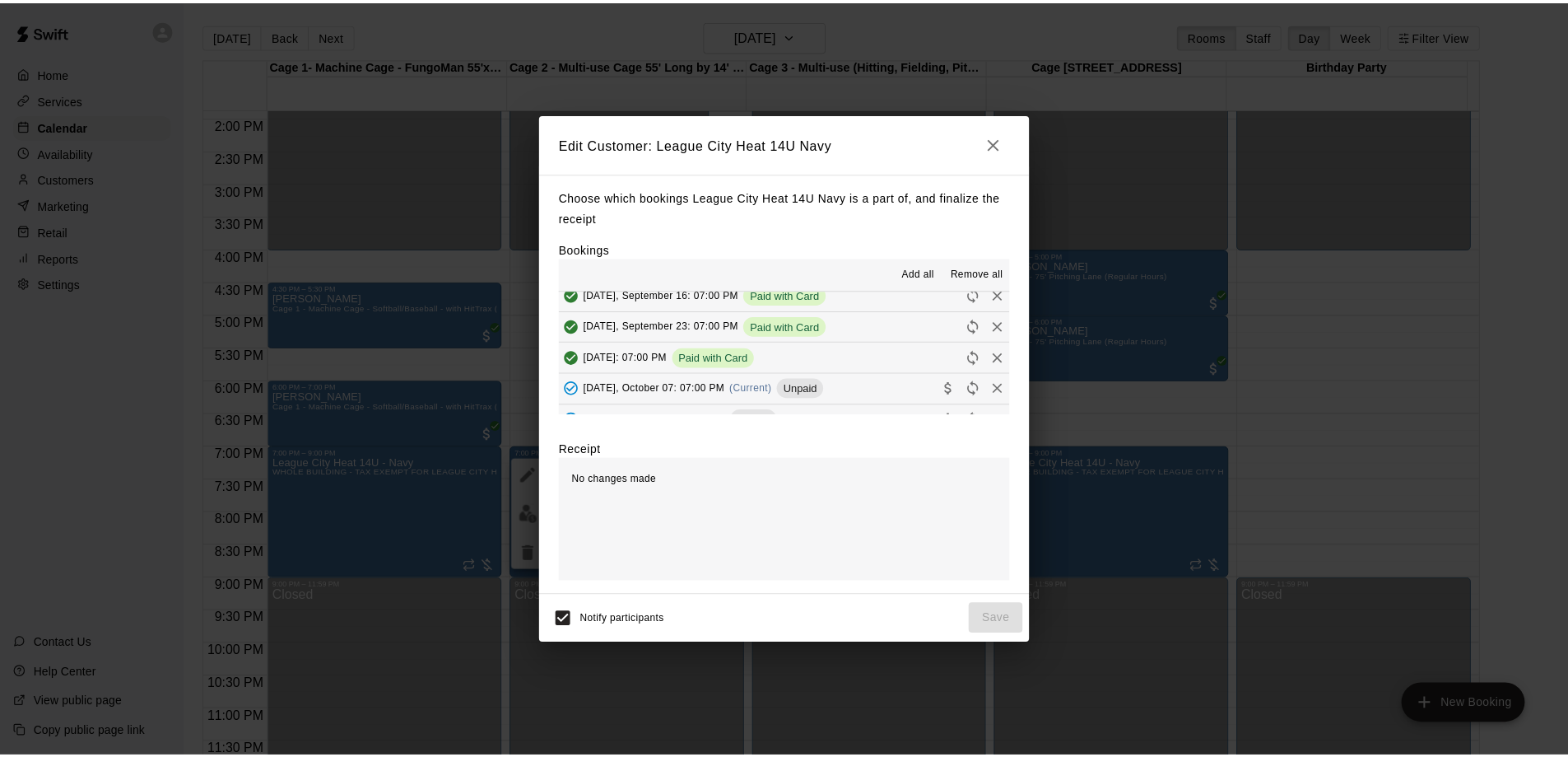
scroll to position [165, 0]
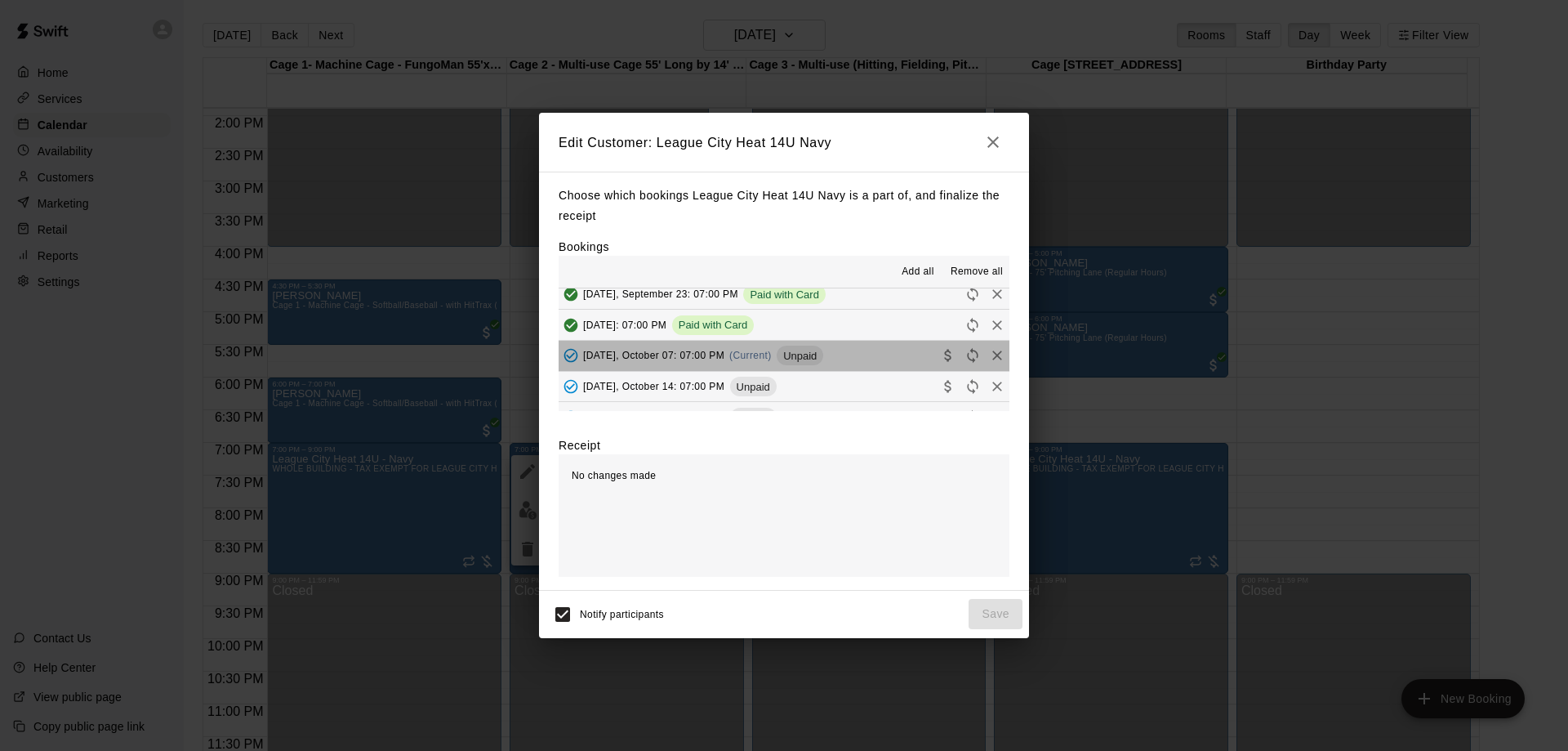
click at [861, 351] on button "[DATE], October 07: 07:00 PM (Current) Unpaid" at bounding box center [784, 356] width 451 height 30
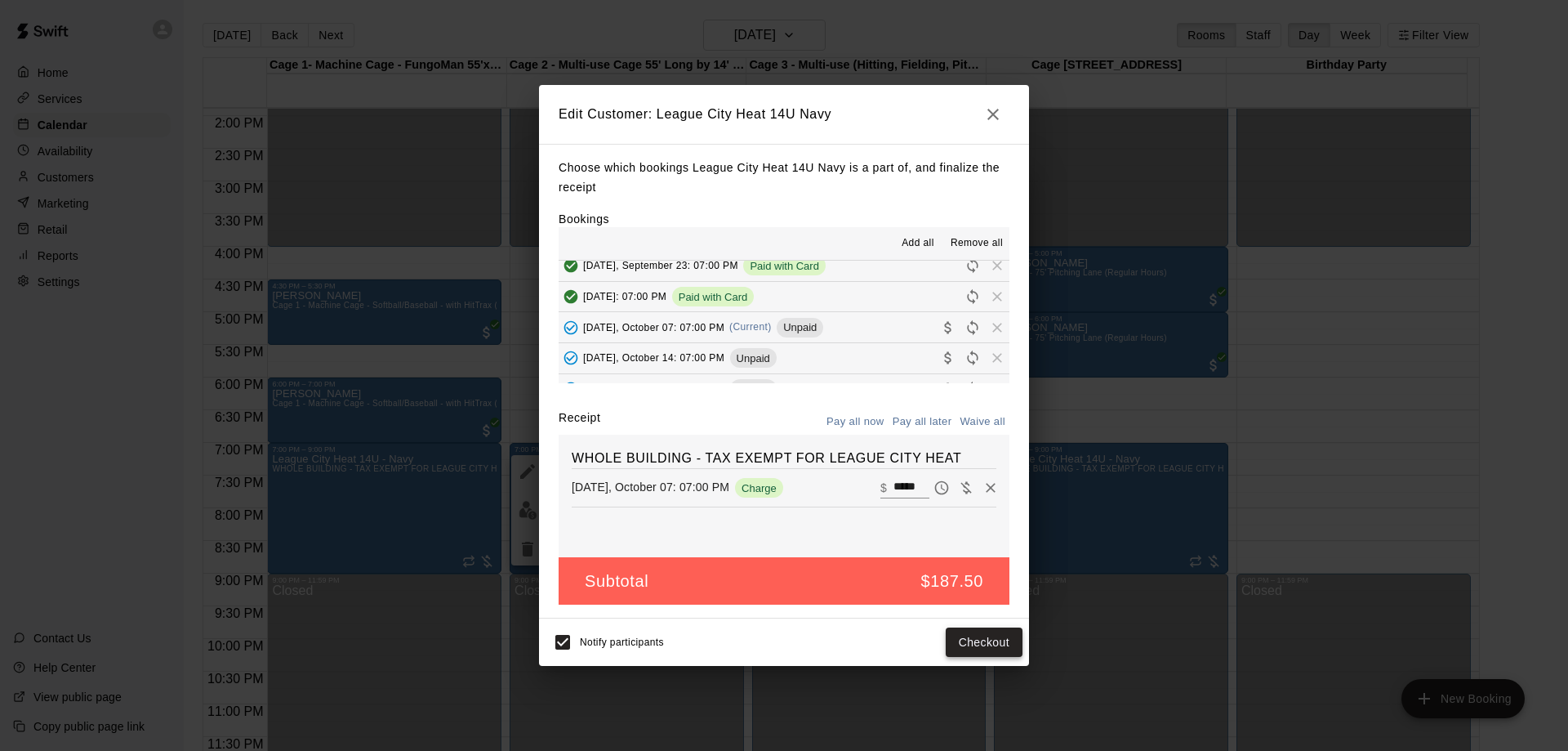
click at [985, 640] on button "Checkout" at bounding box center [984, 642] width 76 height 30
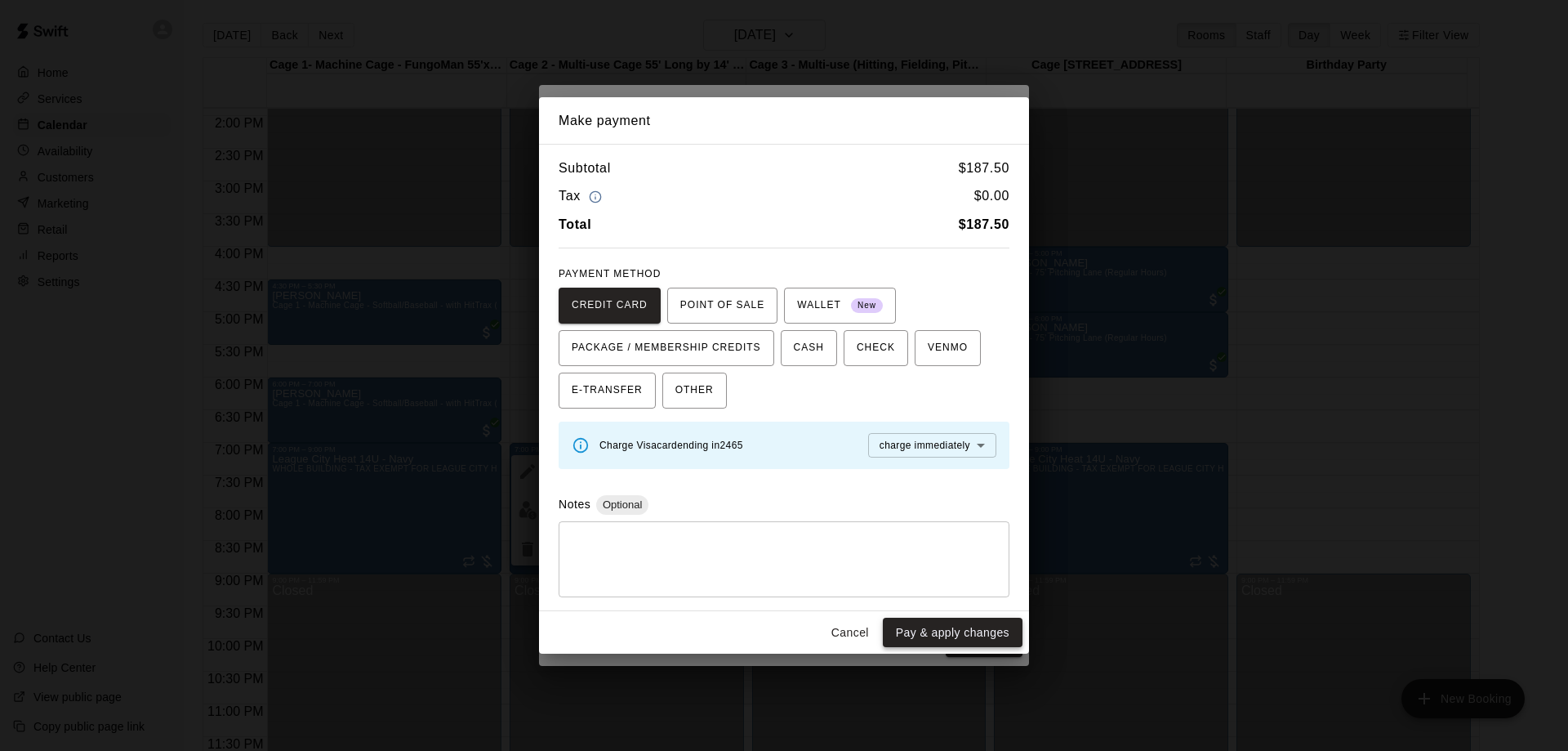
click at [963, 629] on button "Pay & apply changes" at bounding box center [953, 632] width 140 height 30
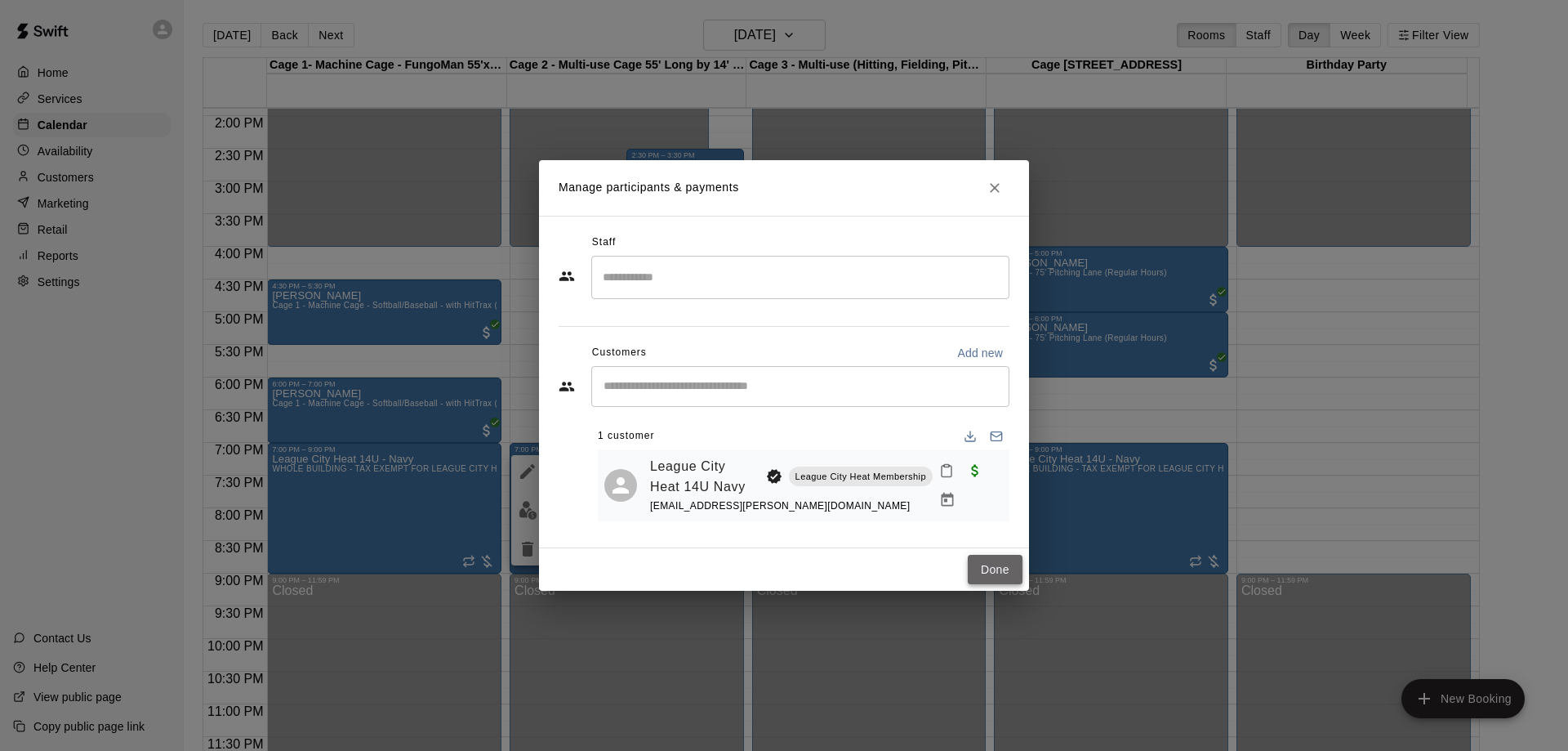
click at [992, 572] on button "Done" at bounding box center [995, 570] width 55 height 30
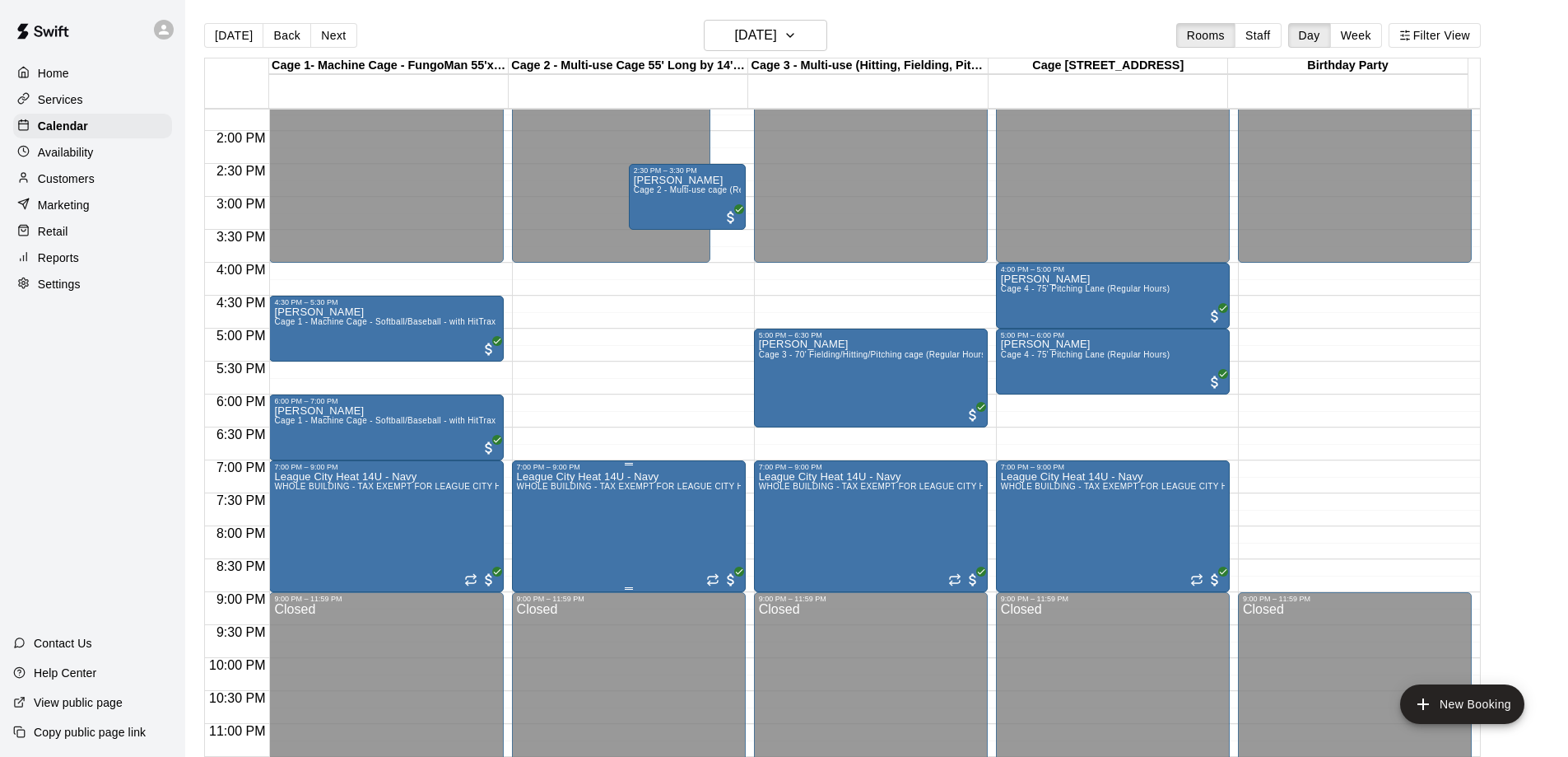
scroll to position [917, 0]
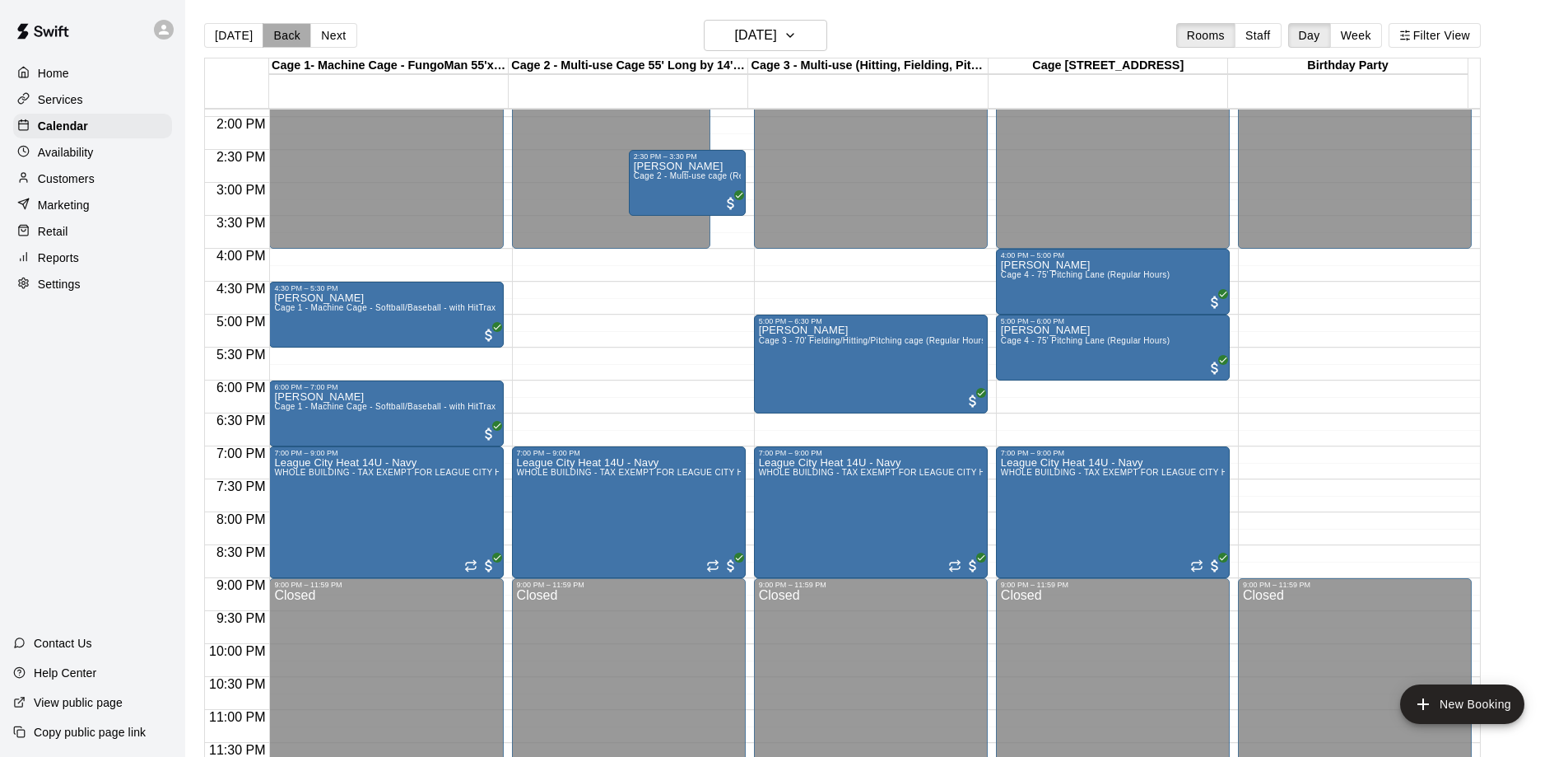
click at [278, 36] on button "Back" at bounding box center [287, 36] width 49 height 25
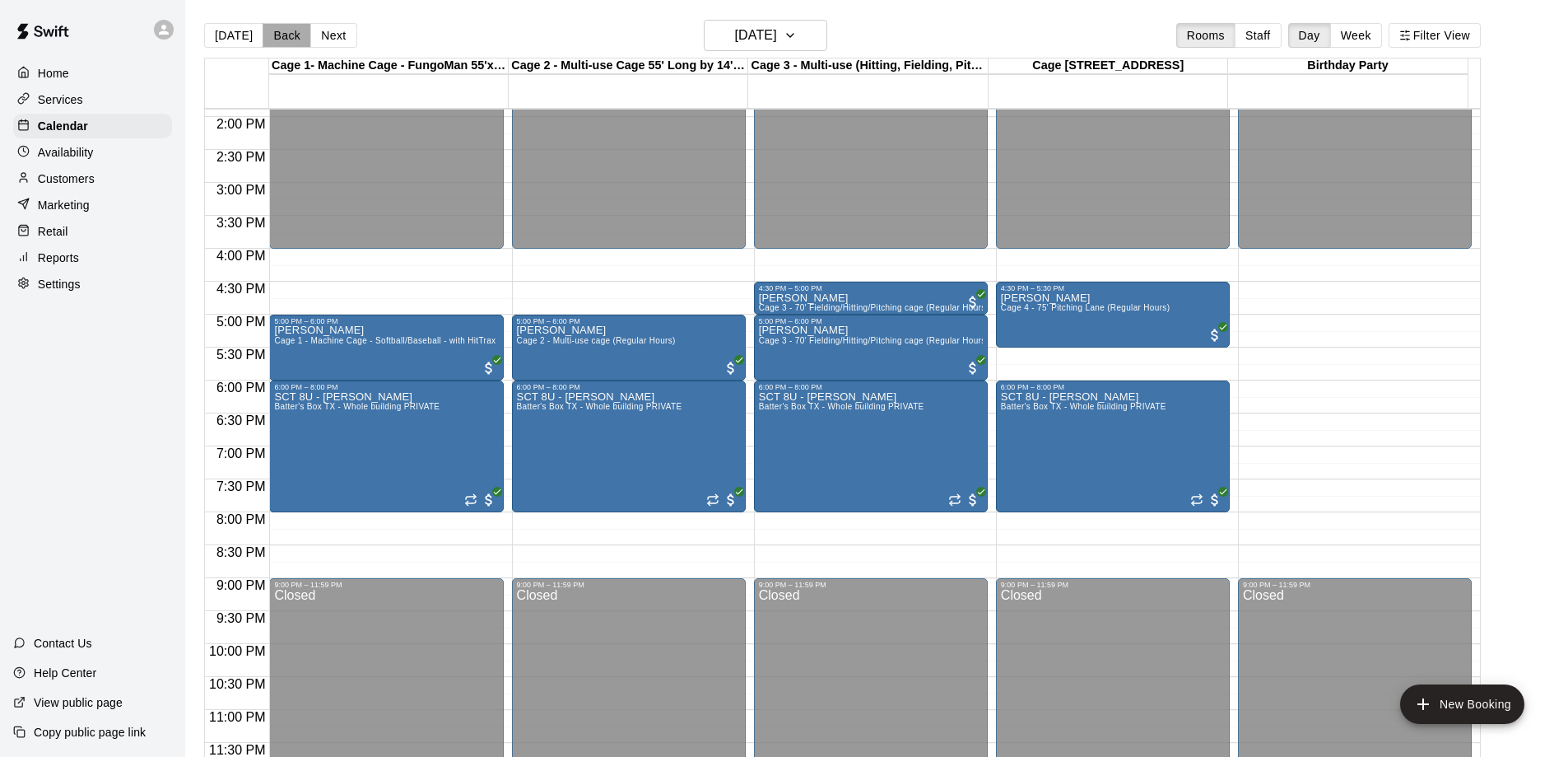
click at [278, 36] on button "Back" at bounding box center [287, 36] width 49 height 25
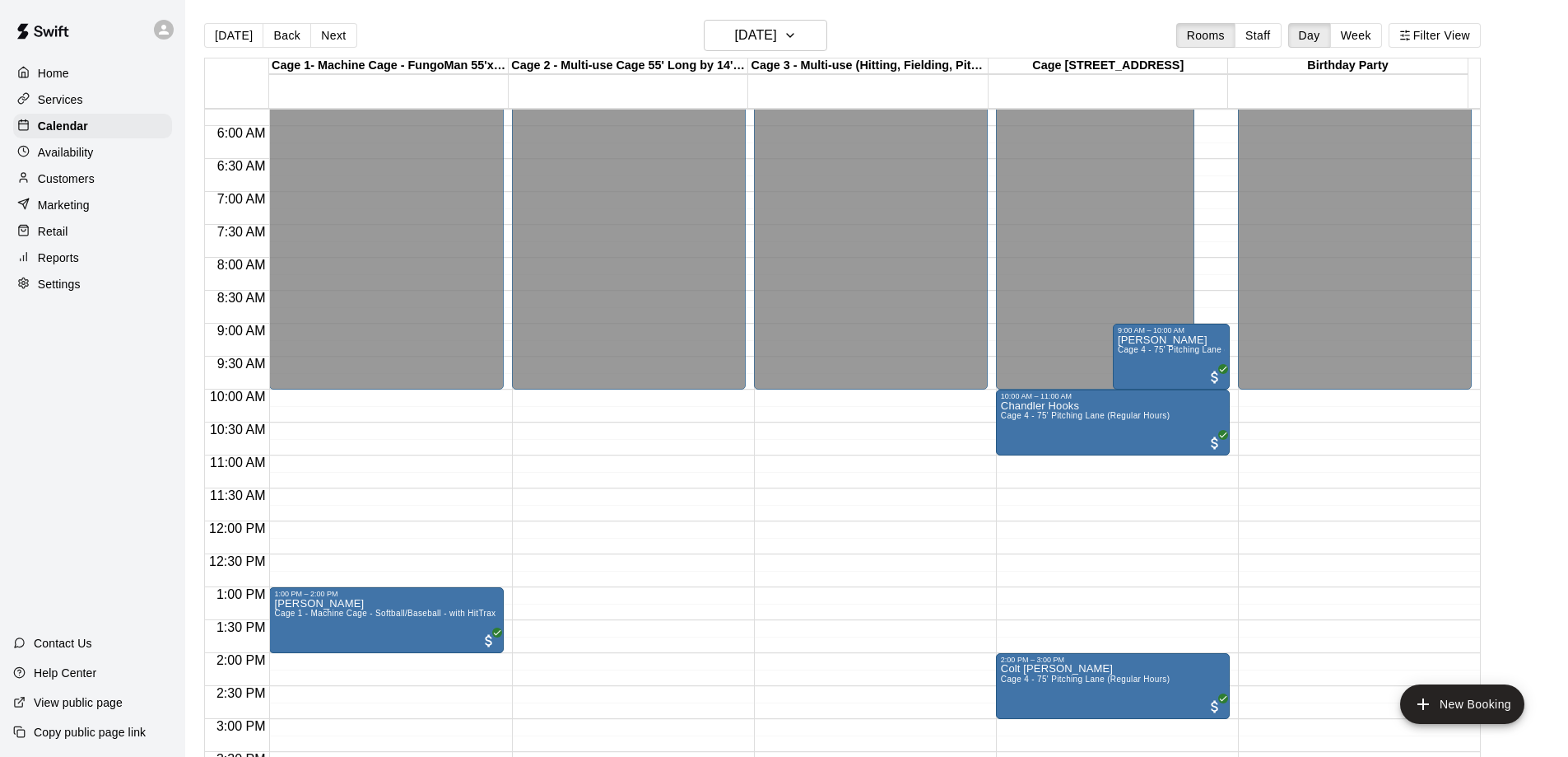
scroll to position [340, 0]
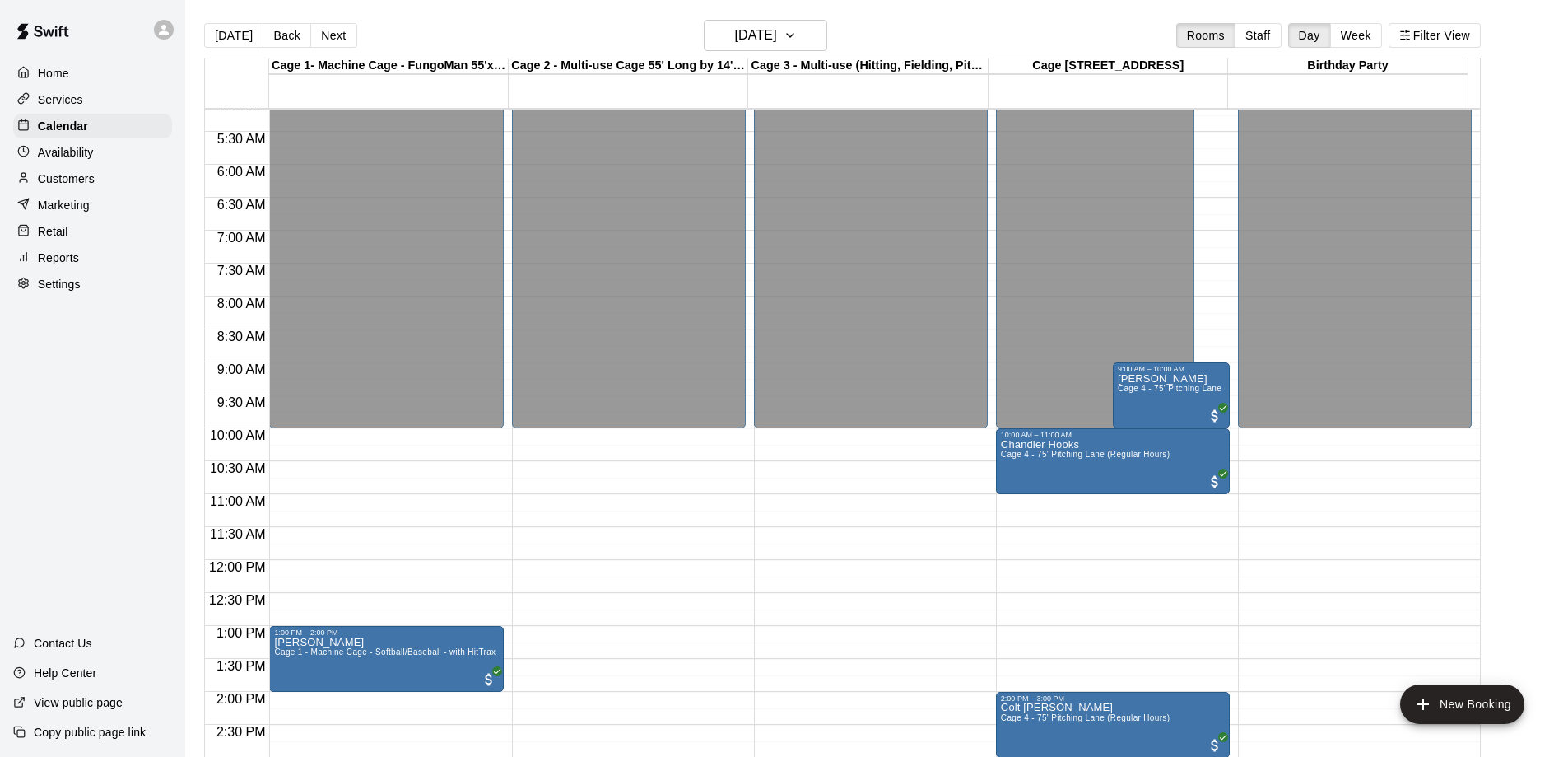
click at [66, 181] on p "Customers" at bounding box center [66, 179] width 57 height 17
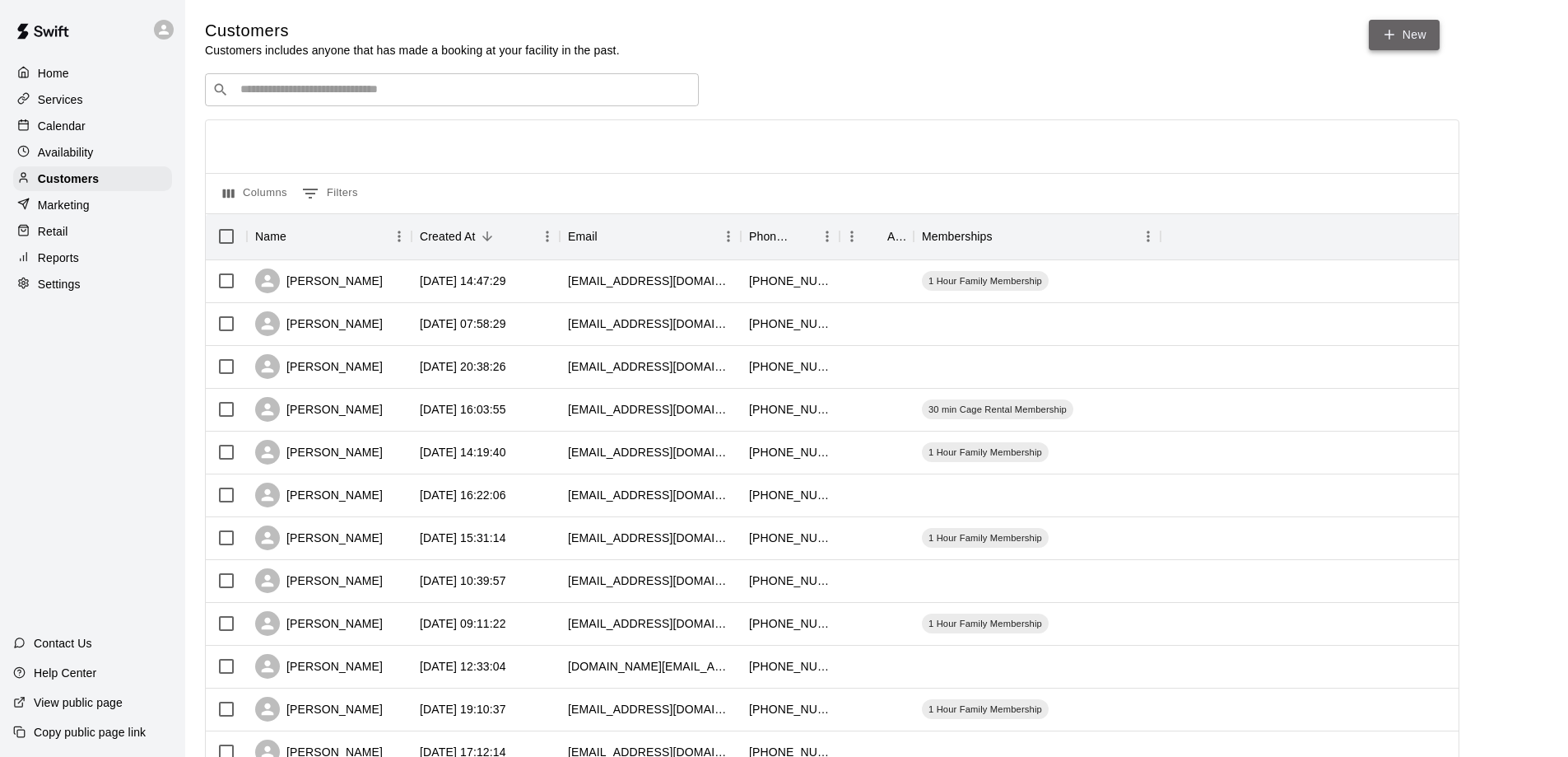
click at [1401, 29] on link "New" at bounding box center [1404, 35] width 71 height 30
select select "**"
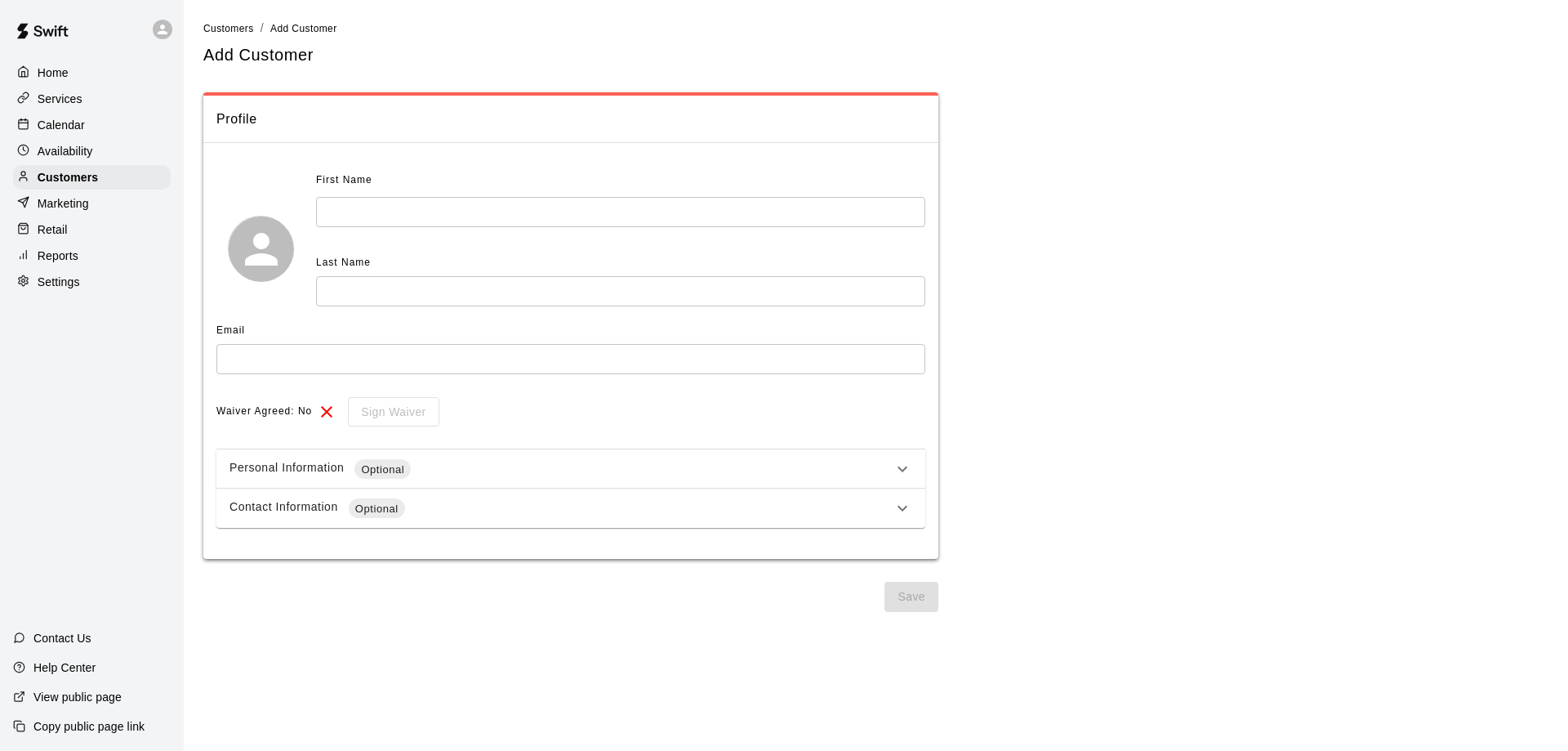
click at [382, 209] on input "text" at bounding box center [621, 212] width 610 height 30
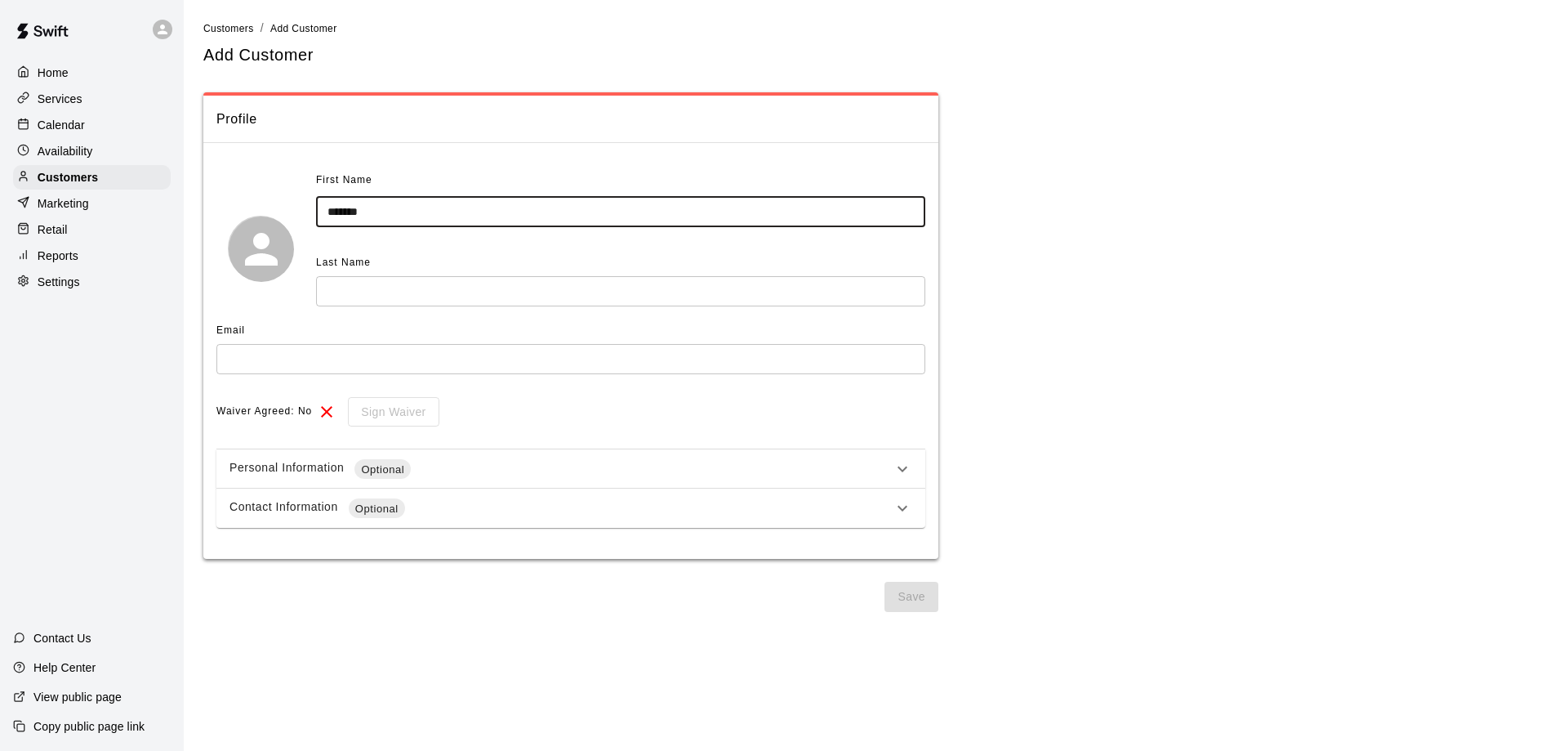
type input "*******"
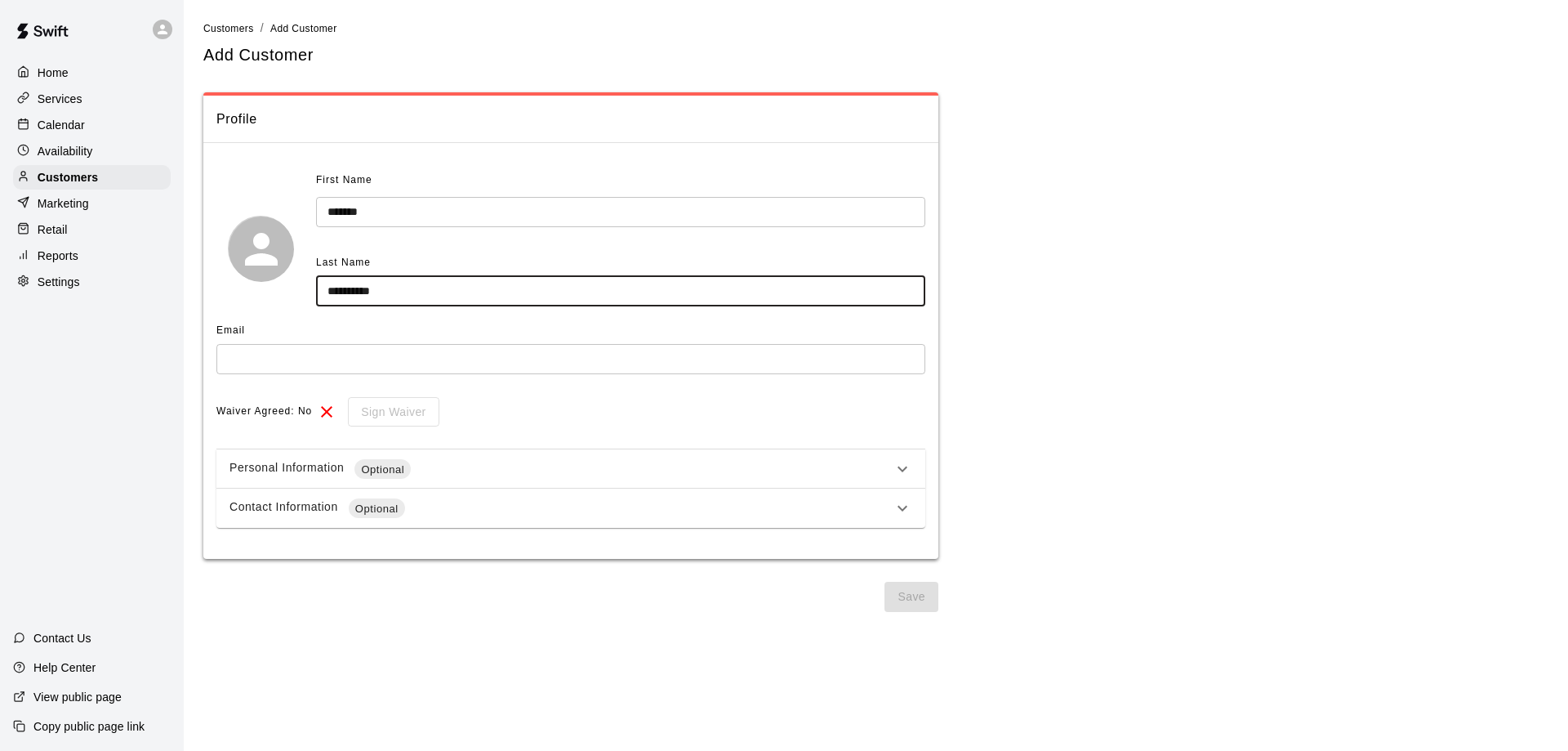
type input "**********"
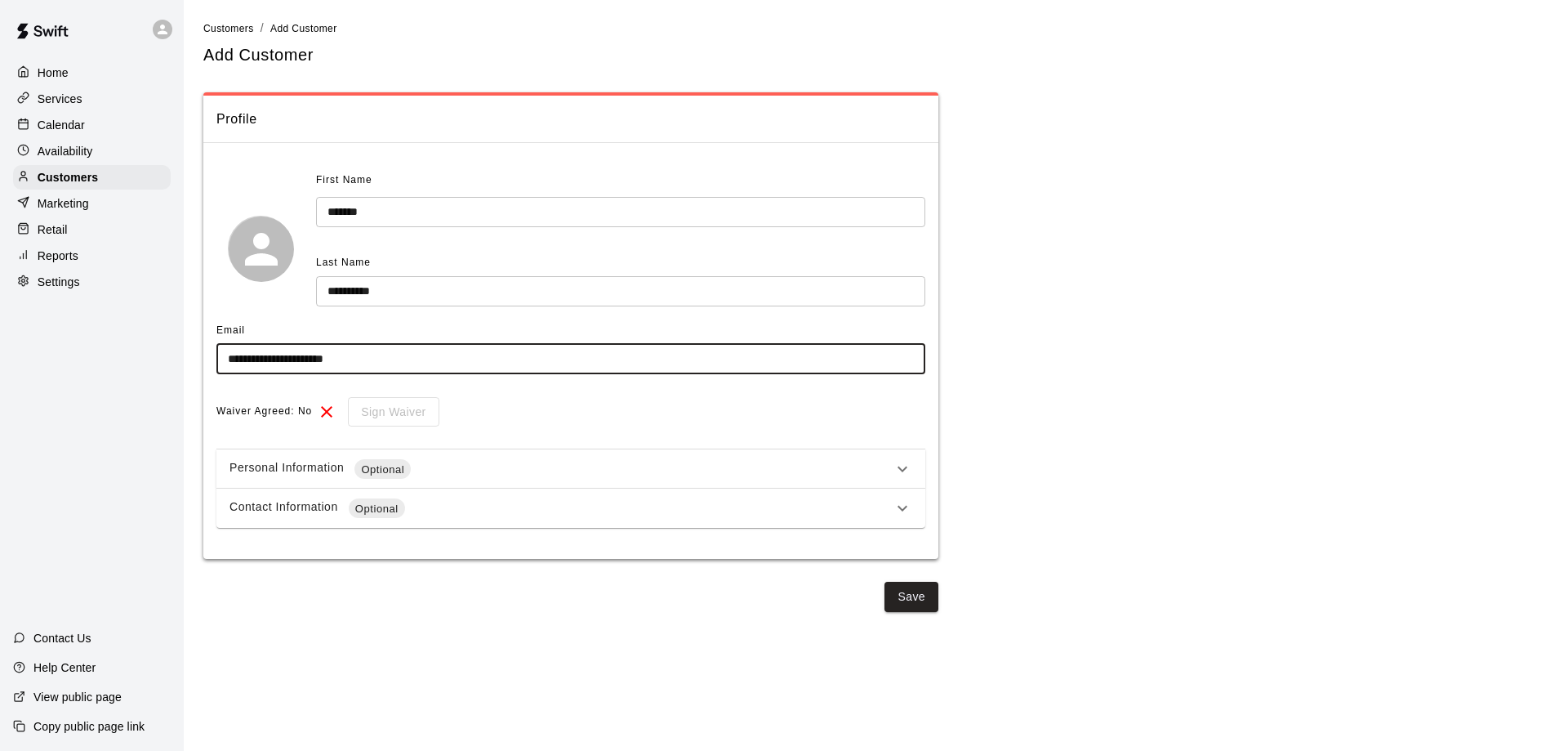
type input "**********"
click at [650, 497] on div "Contact Information Optional" at bounding box center [571, 508] width 709 height 39
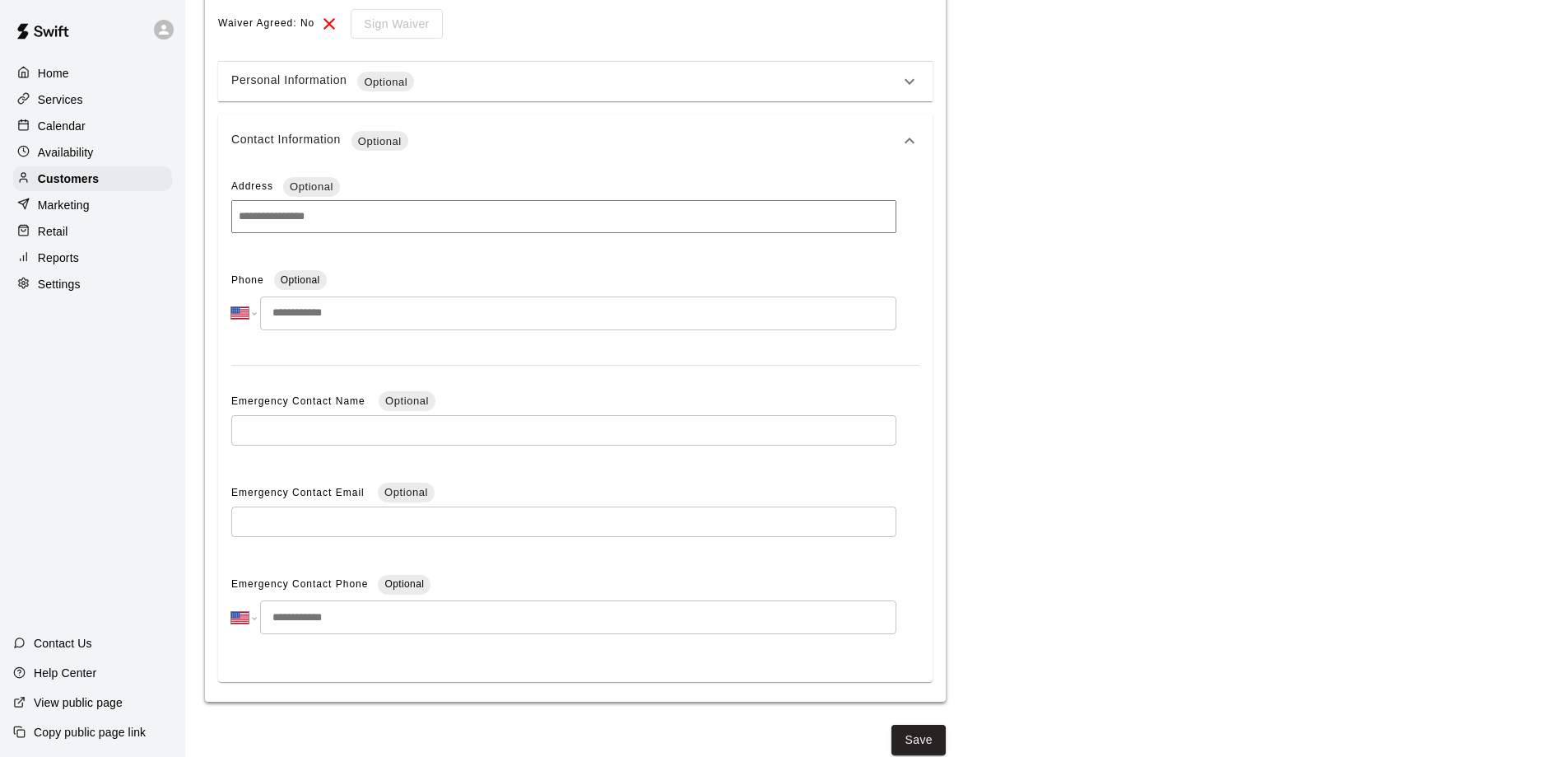
scroll to position [404, 0]
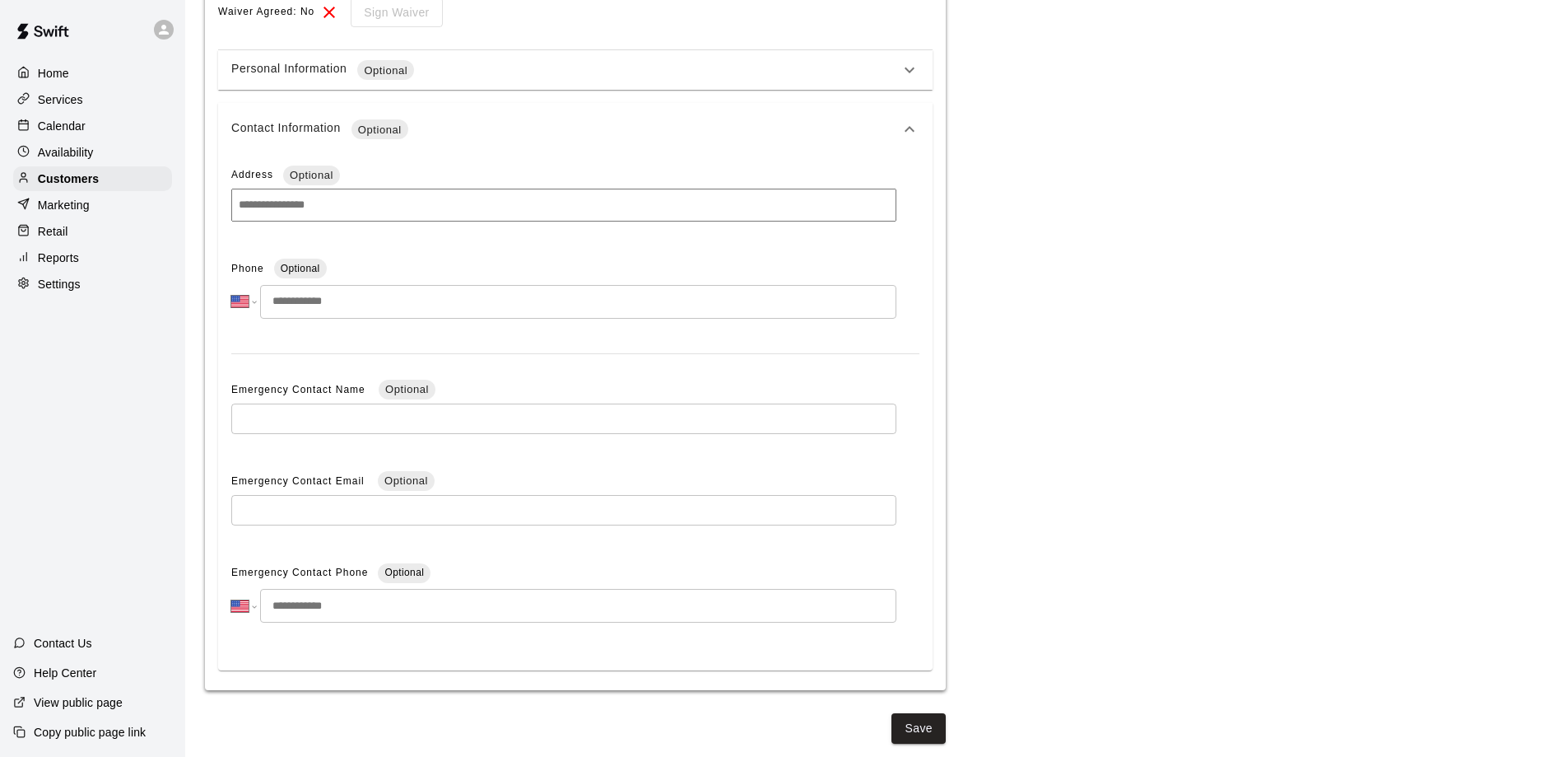
click at [304, 299] on input "tel" at bounding box center [578, 301] width 636 height 33
type input "**********"
click at [639, 264] on div "Phone Optional" at bounding box center [563, 269] width 666 height 26
click at [917, 724] on button "Save" at bounding box center [918, 729] width 54 height 30
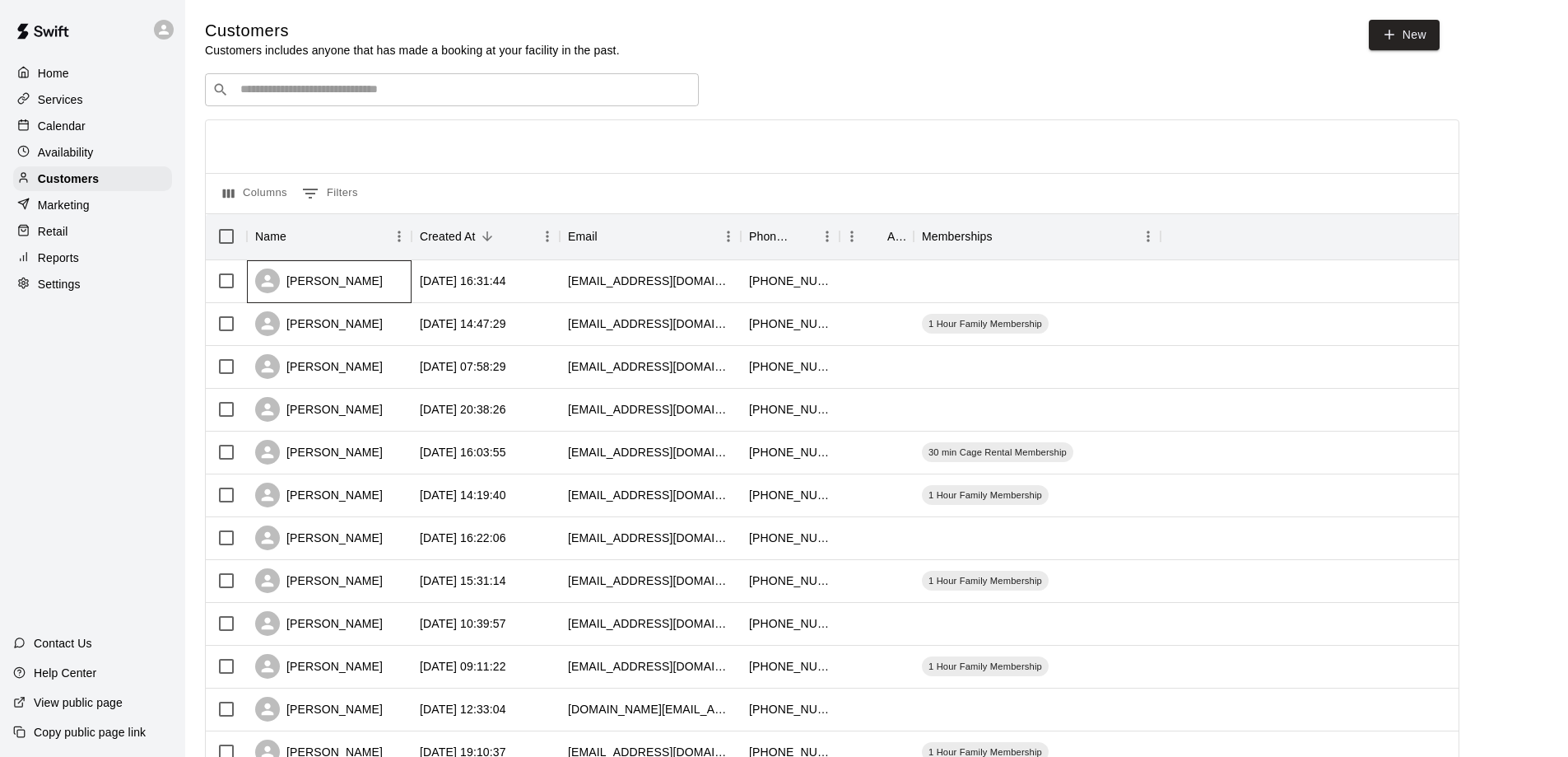
click at [337, 290] on div "[PERSON_NAME]" at bounding box center [319, 281] width 127 height 25
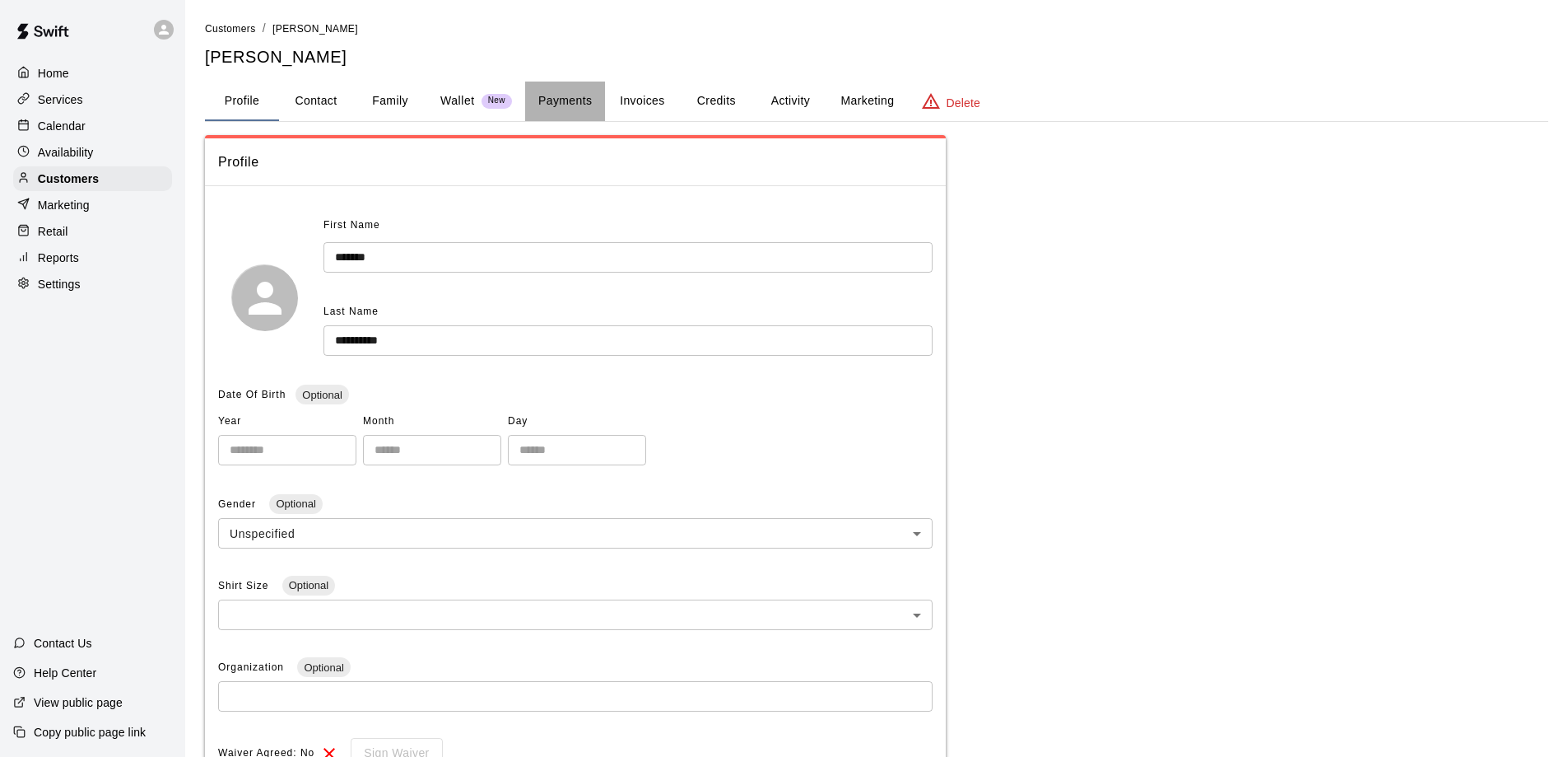
click at [555, 98] on button "Payments" at bounding box center [564, 100] width 80 height 39
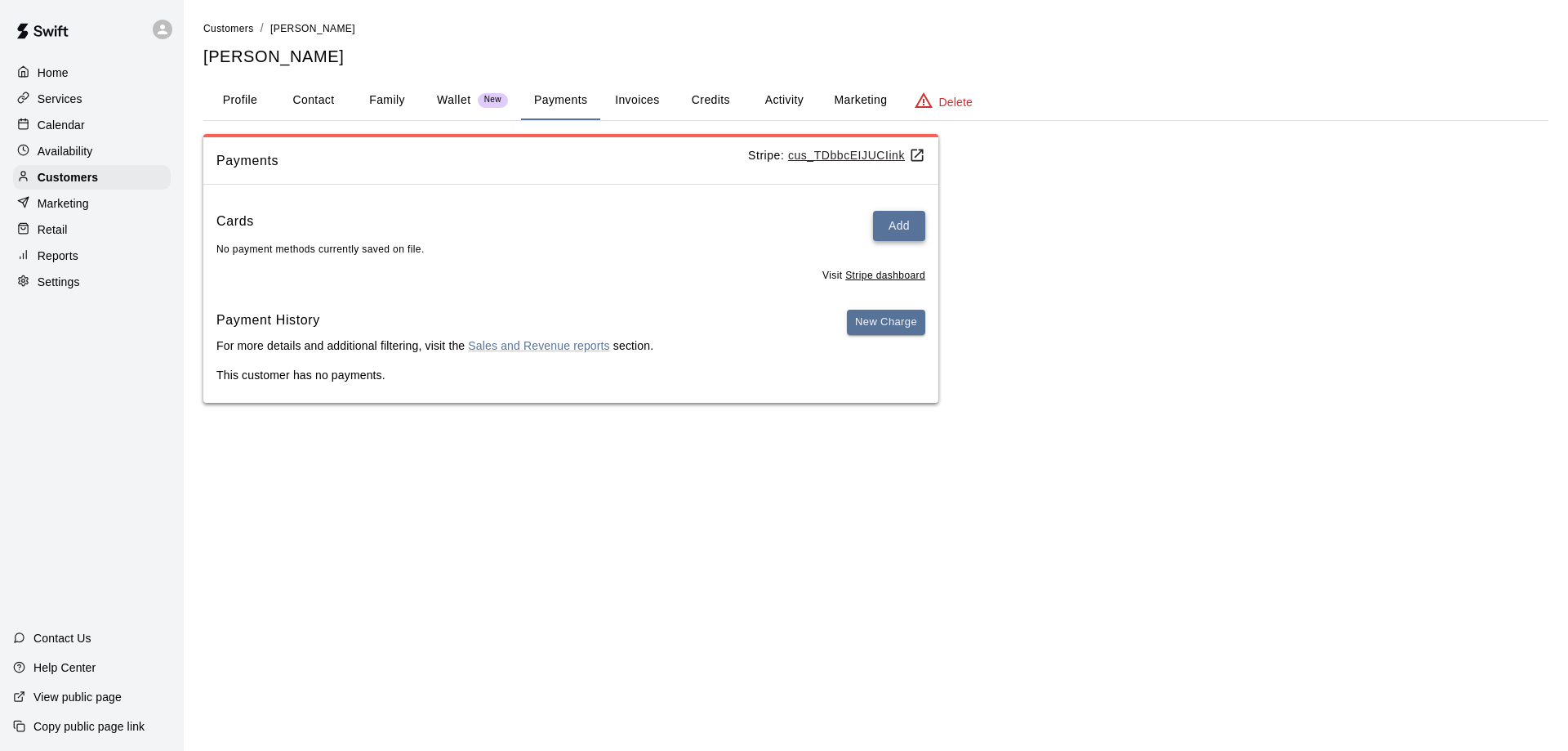
click at [888, 221] on button "Add" at bounding box center [899, 226] width 52 height 30
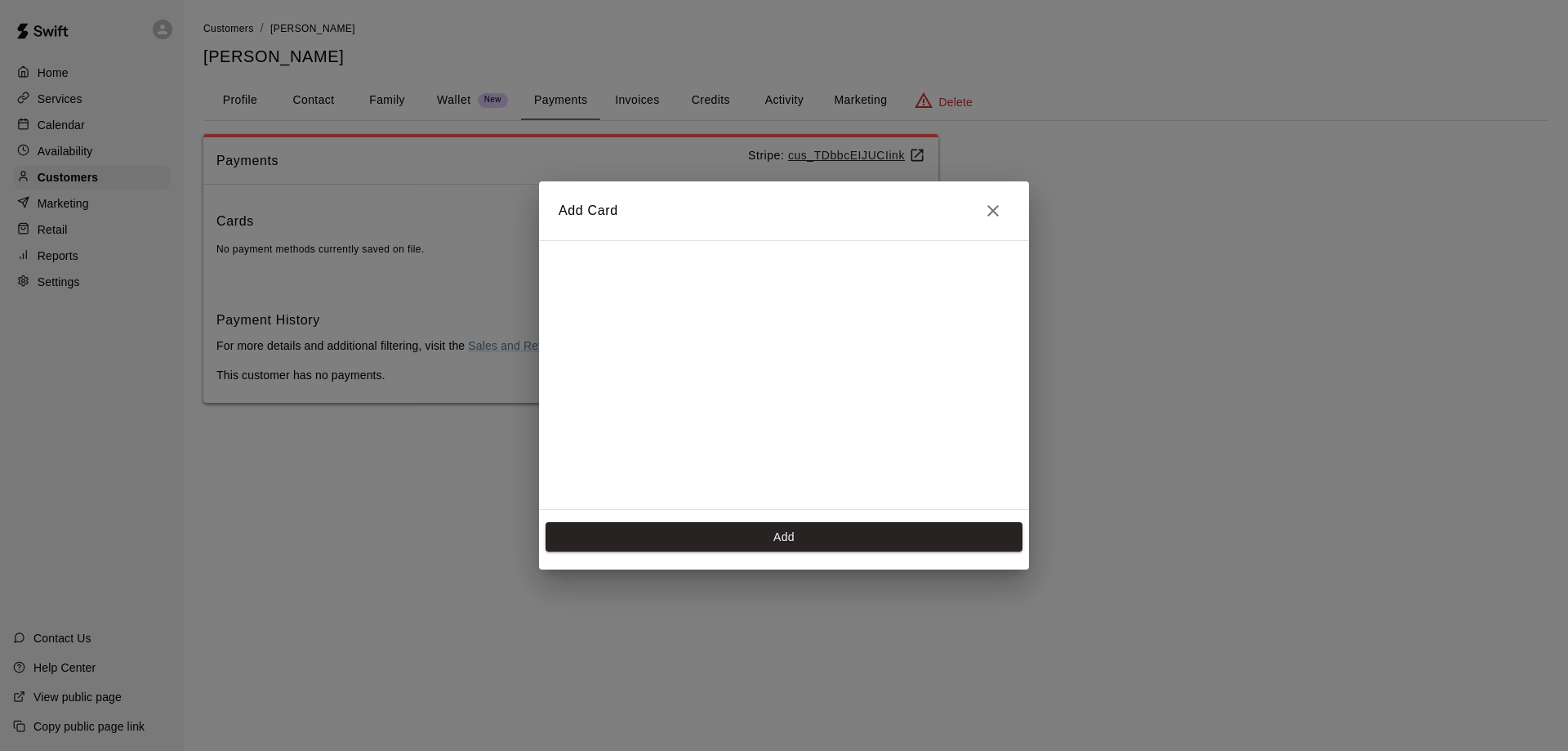
scroll to position [326, 0]
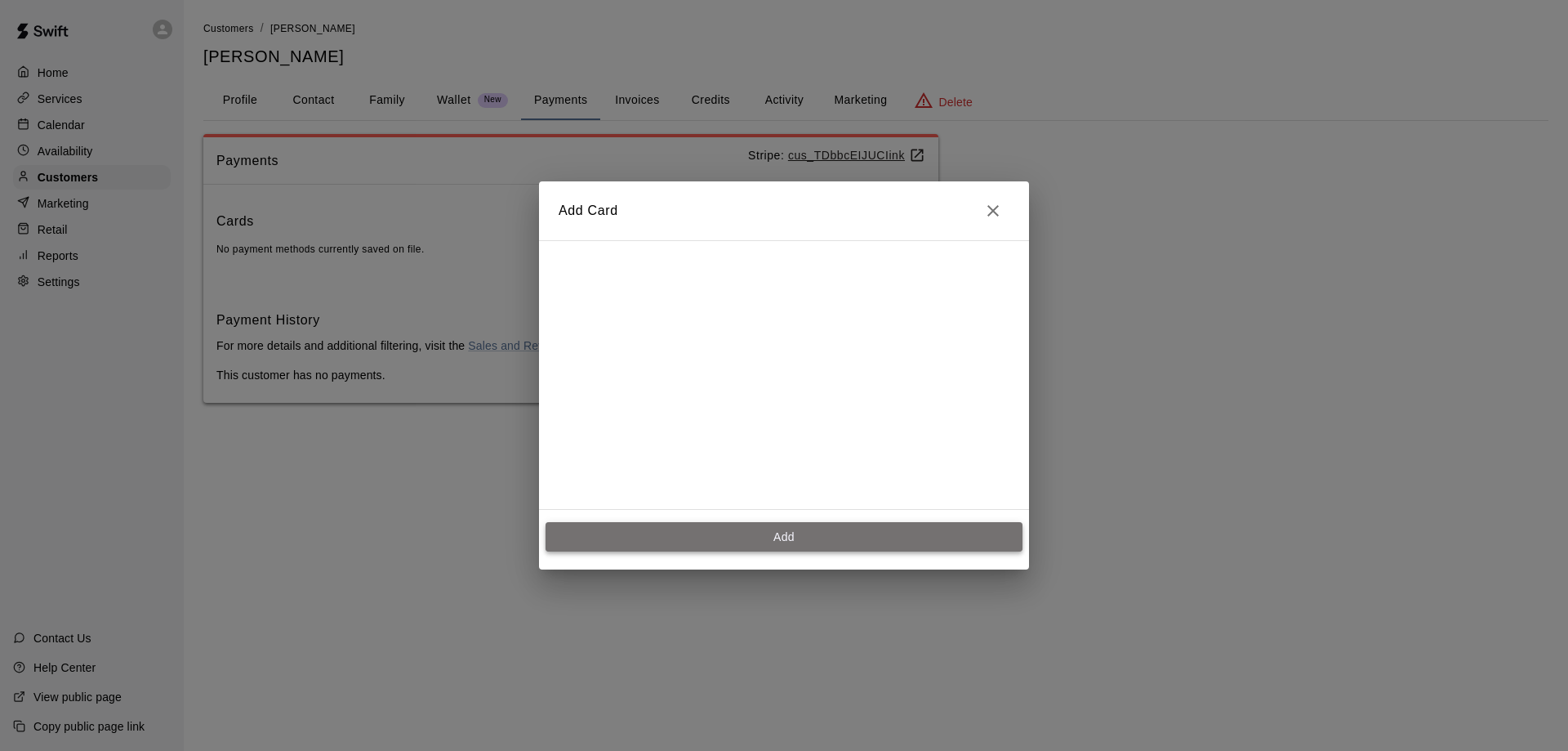
click at [774, 533] on button "Add" at bounding box center [784, 537] width 477 height 30
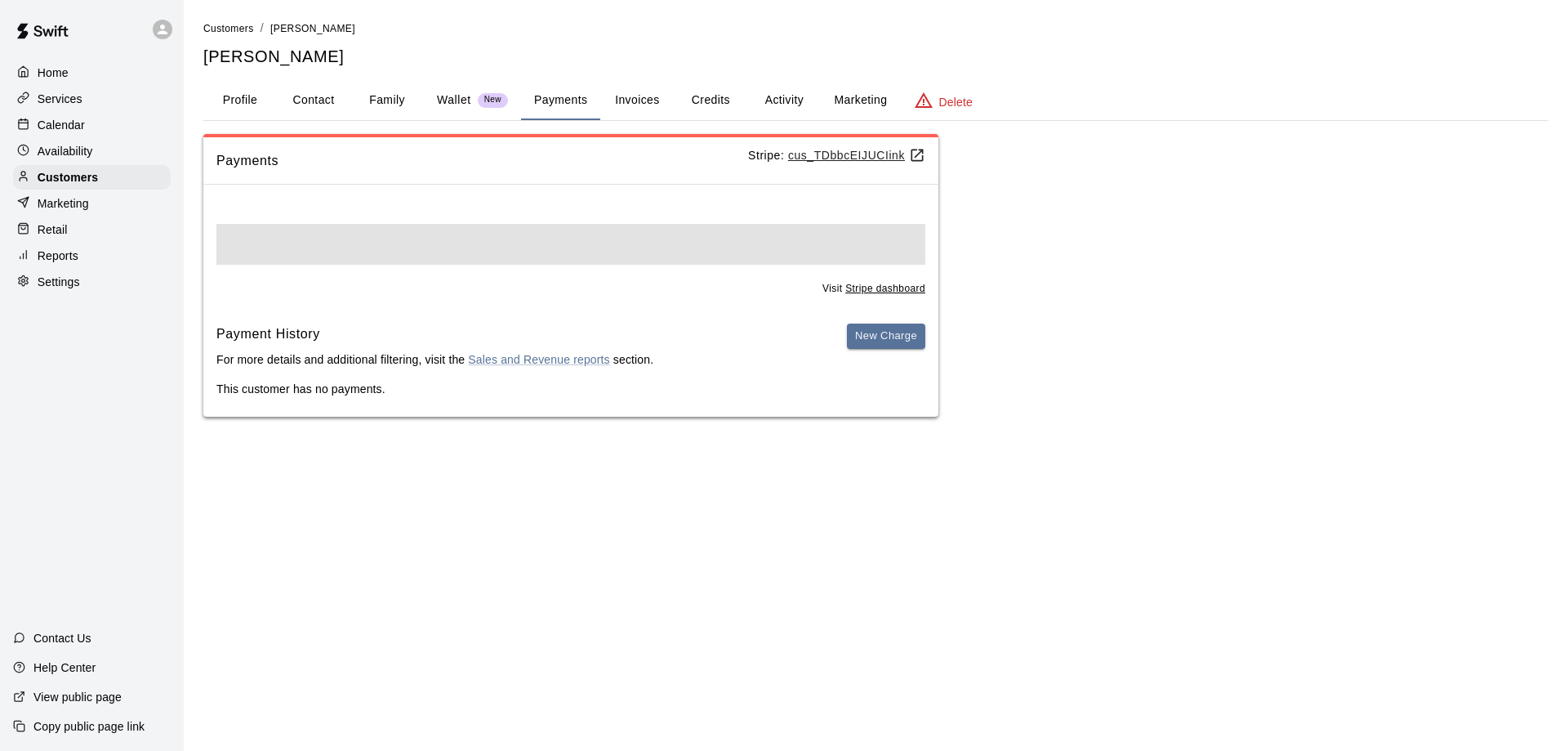
scroll to position [0, 0]
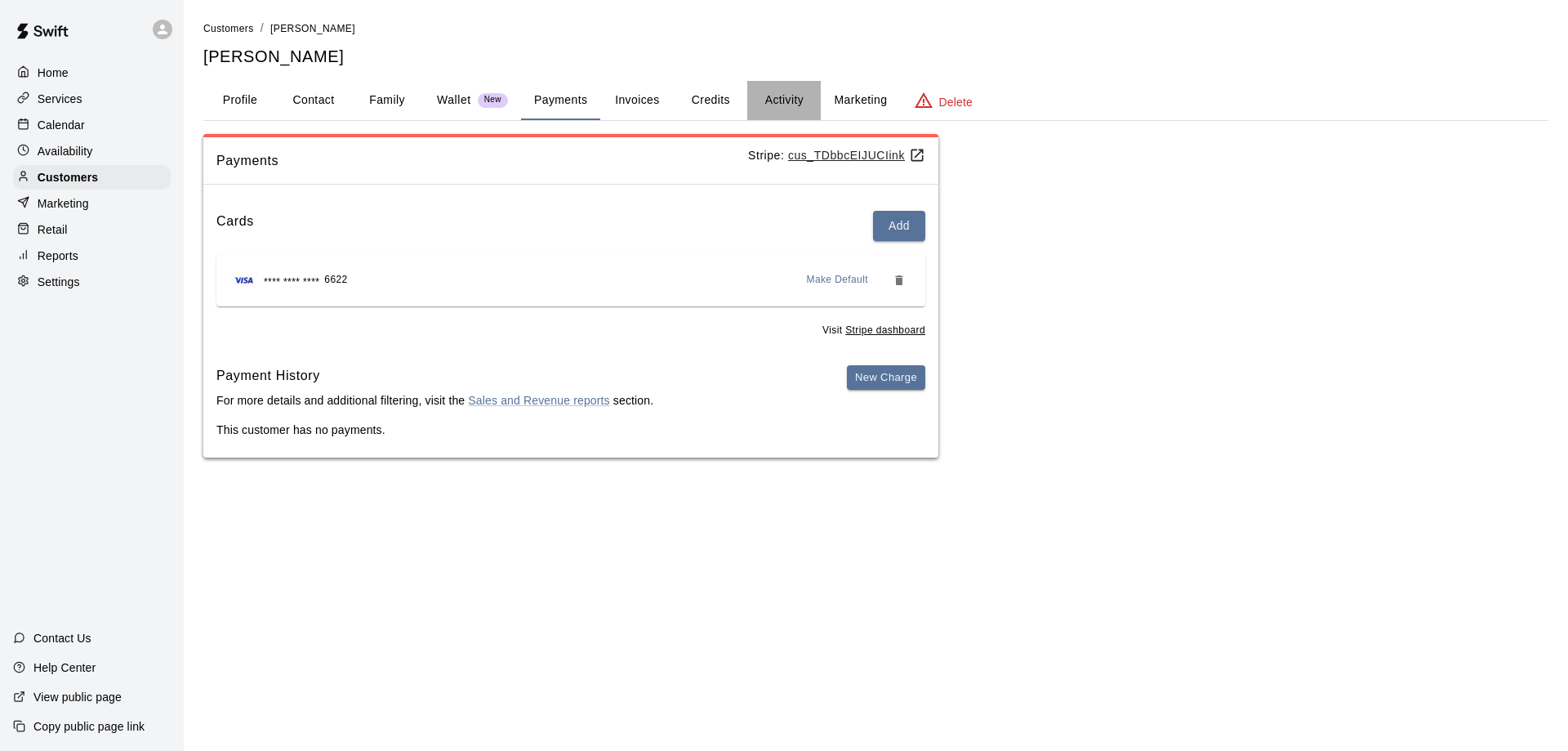
click at [780, 98] on button "Activity" at bounding box center [784, 100] width 74 height 39
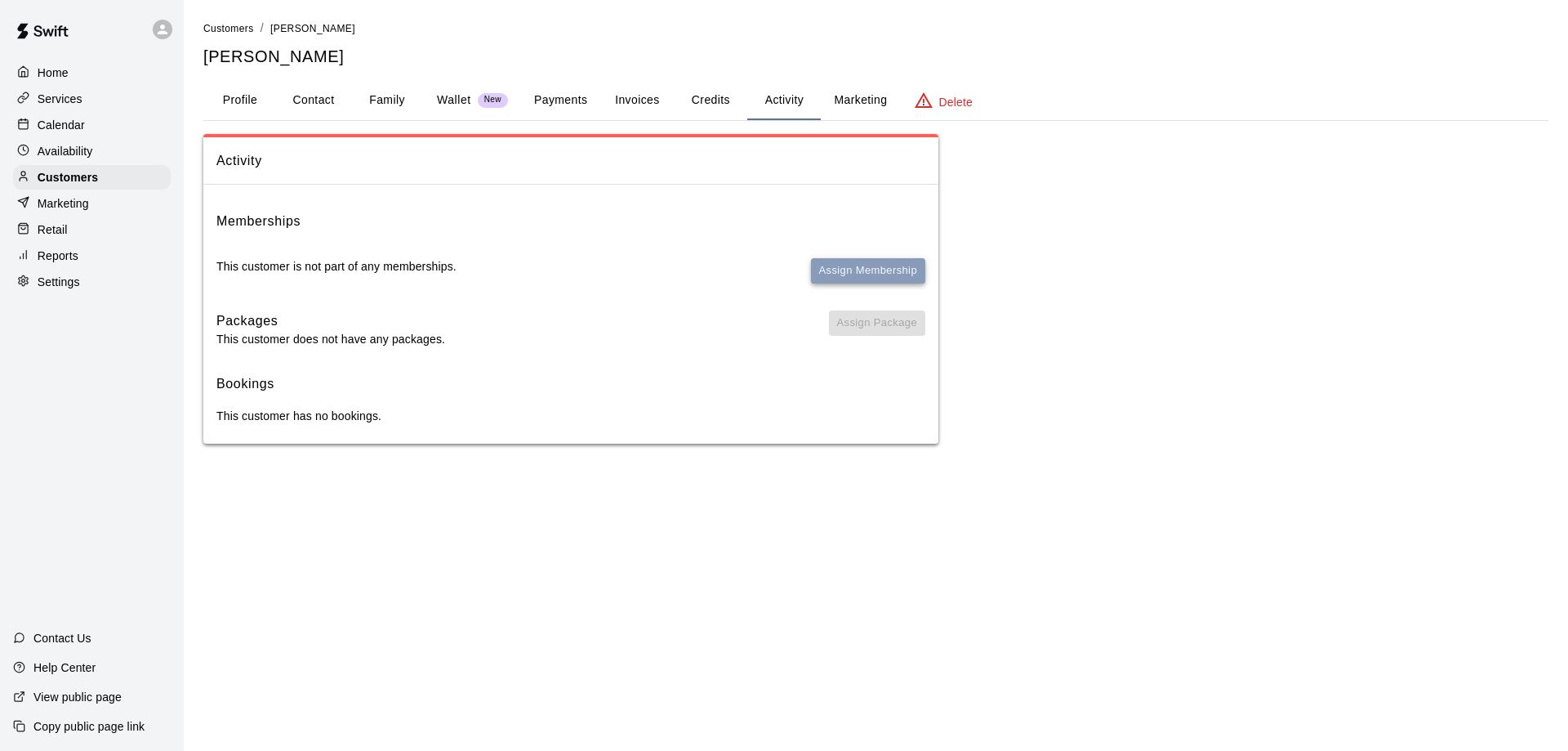
click at [838, 267] on button "Assign Membership" at bounding box center [869, 271] width 115 height 25
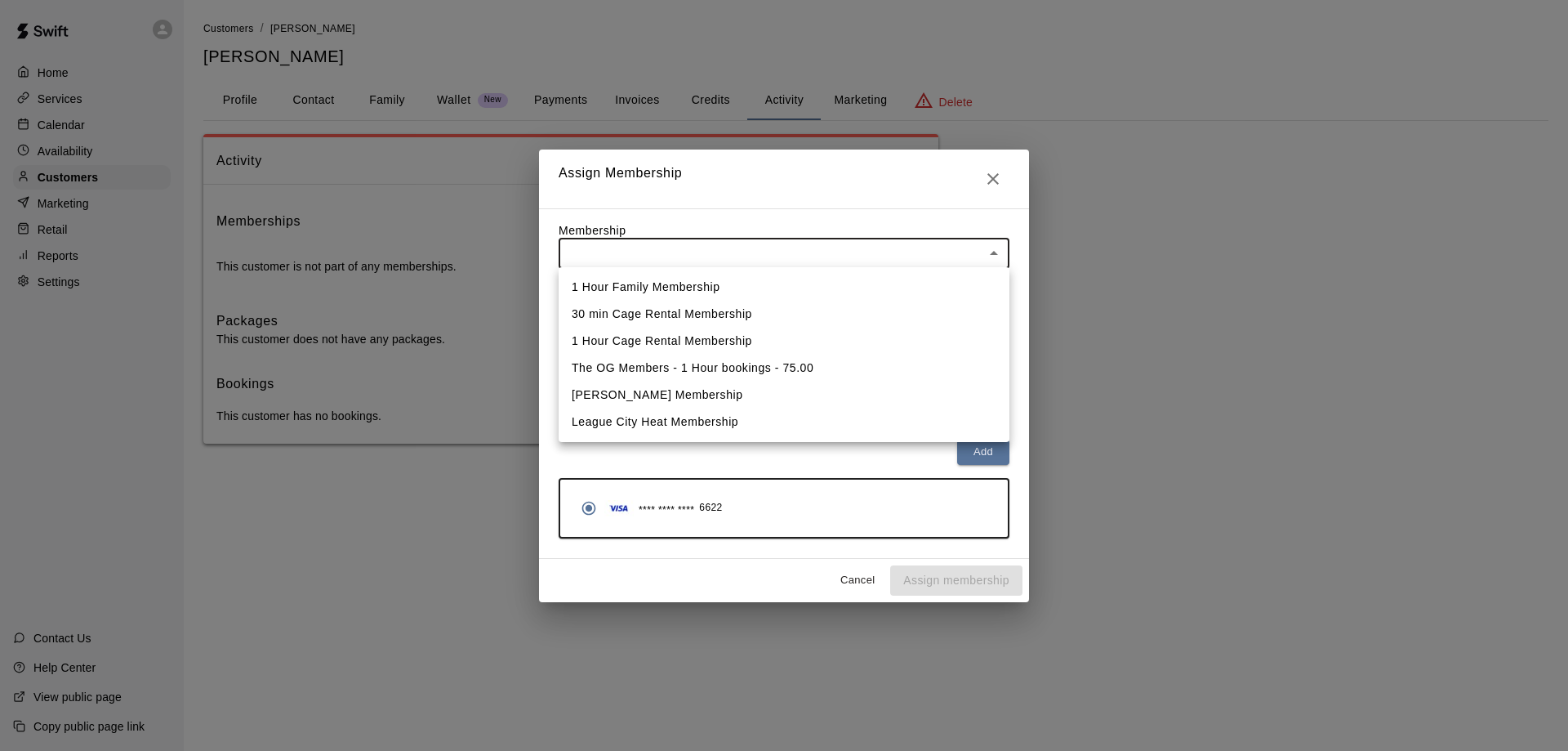
click at [703, 250] on body "Home Services Calendar Availability Customers Marketing Retail Reports Settings…" at bounding box center [784, 238] width 1568 height 476
click at [696, 284] on li "1 Hour Family Membership" at bounding box center [784, 287] width 451 height 27
type input "**********"
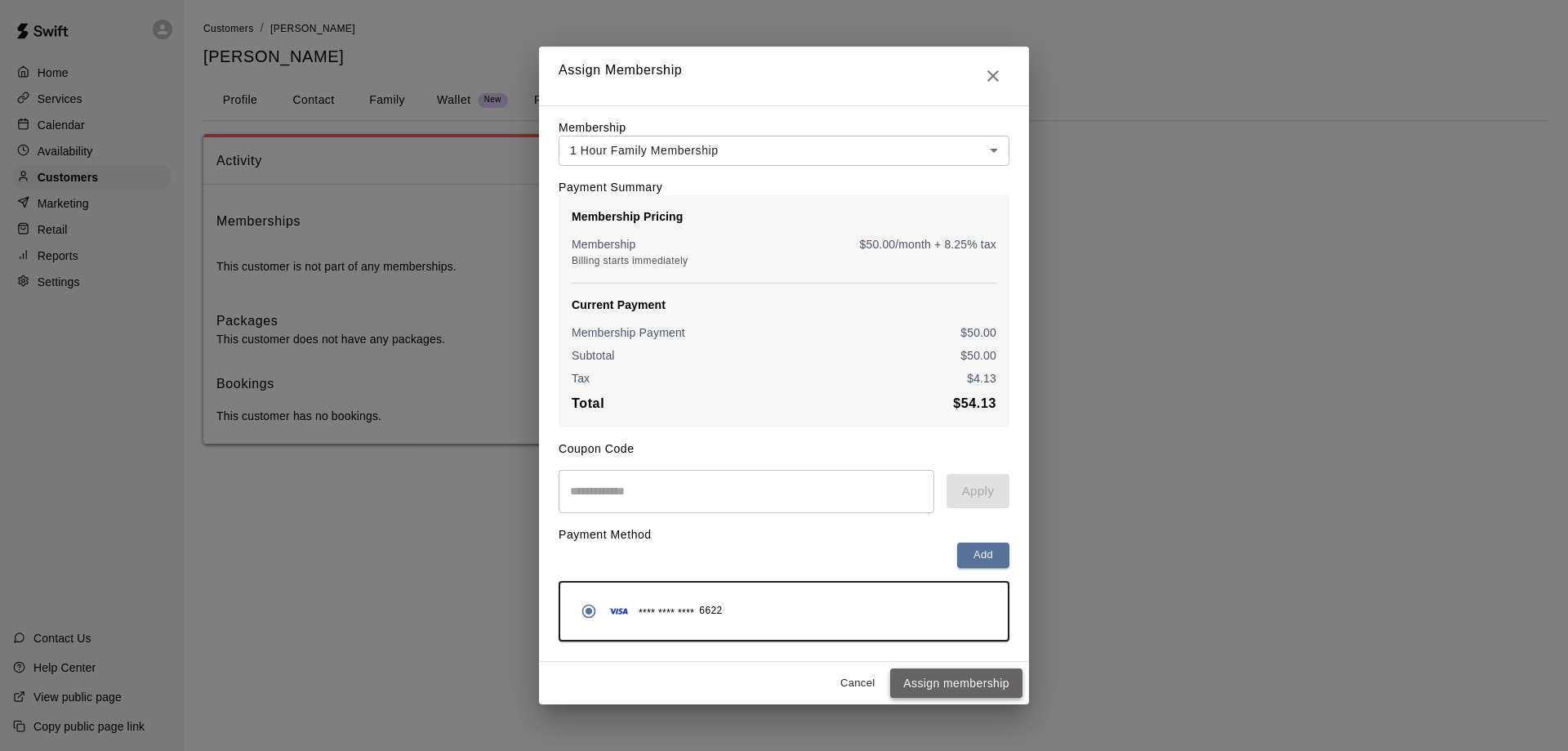
click at [938, 685] on button "Assign membership" at bounding box center [956, 683] width 132 height 30
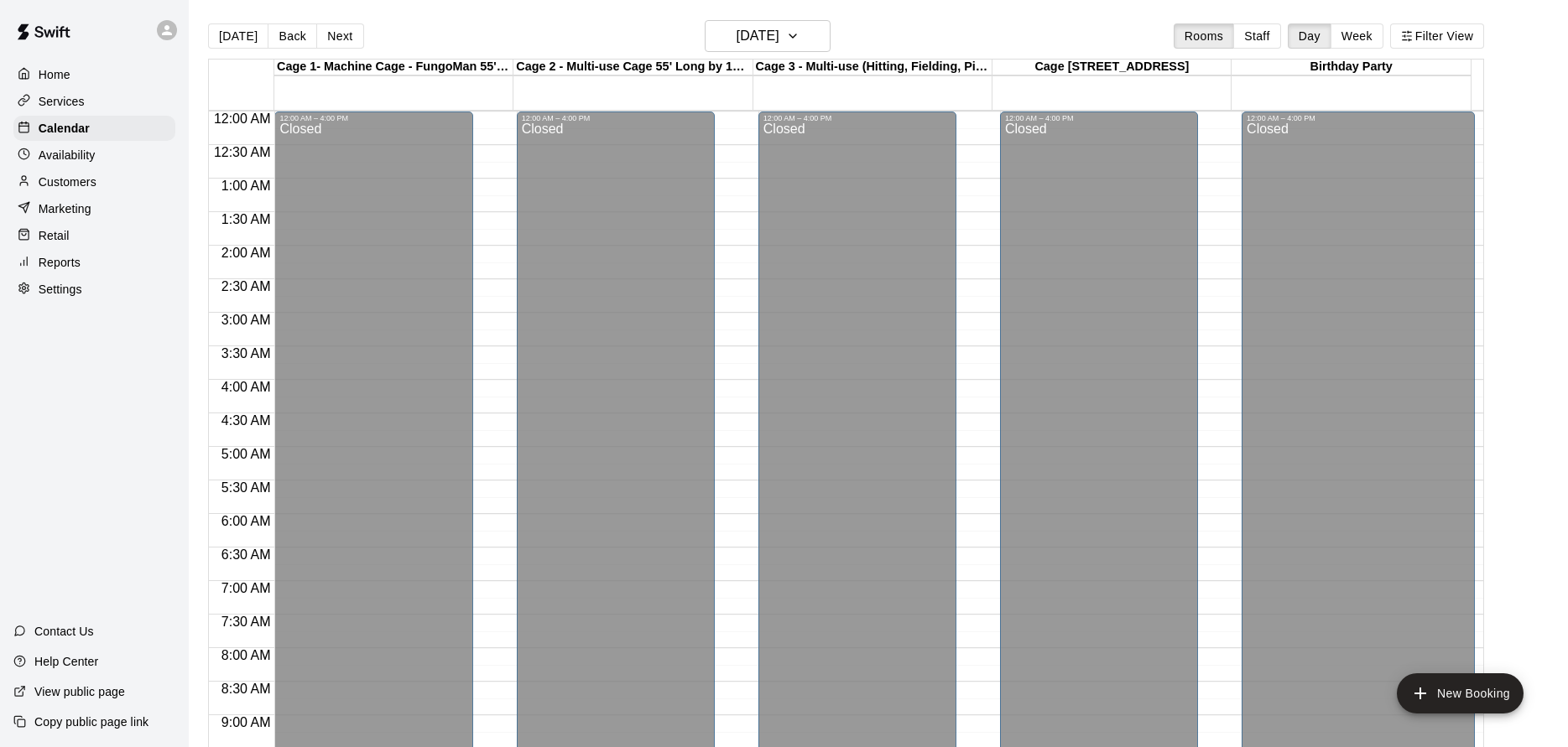
scroll to position [905, 0]
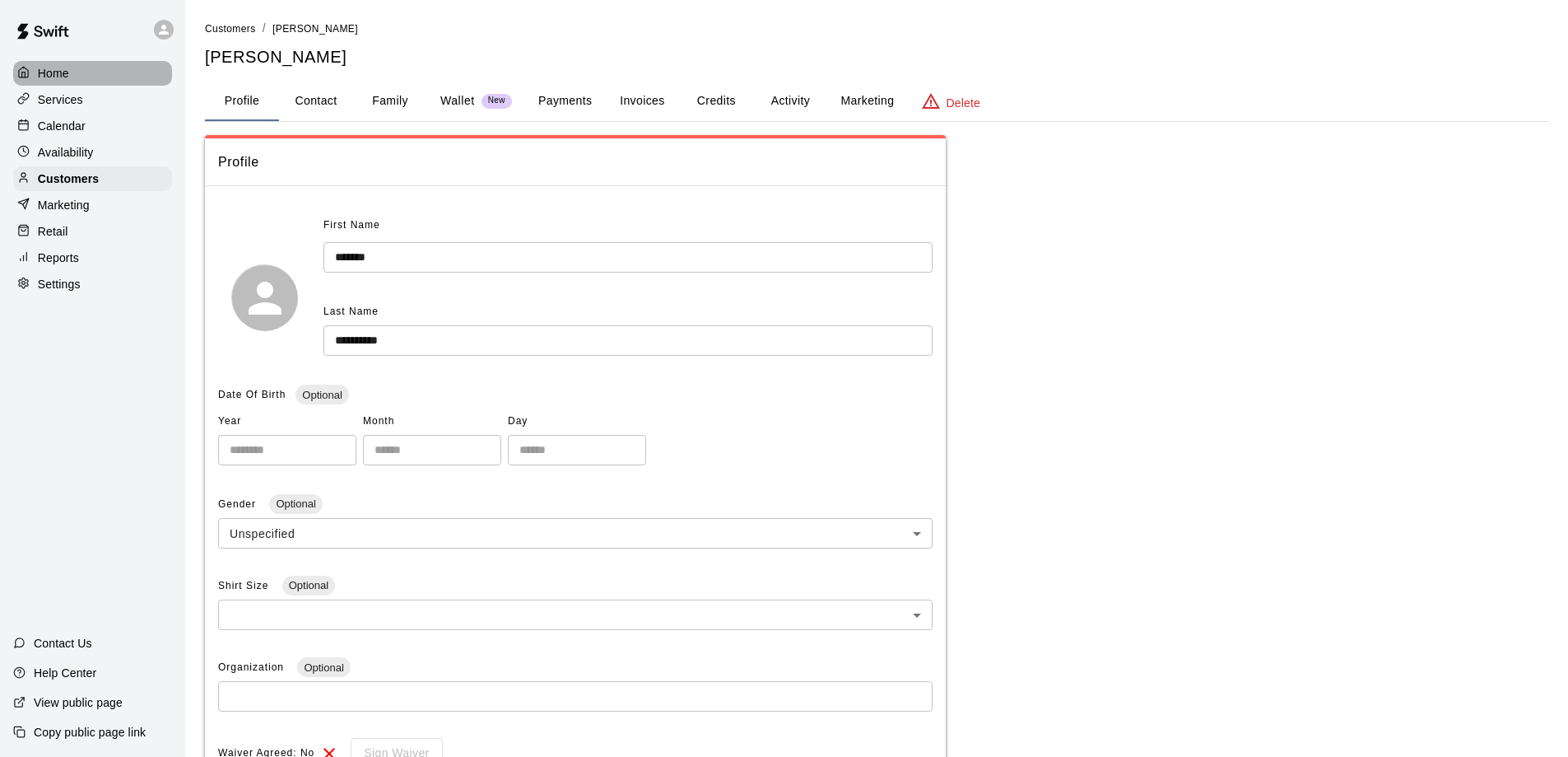
click at [53, 78] on p "Home" at bounding box center [53, 74] width 31 height 17
